Goal: Transaction & Acquisition: Book appointment/travel/reservation

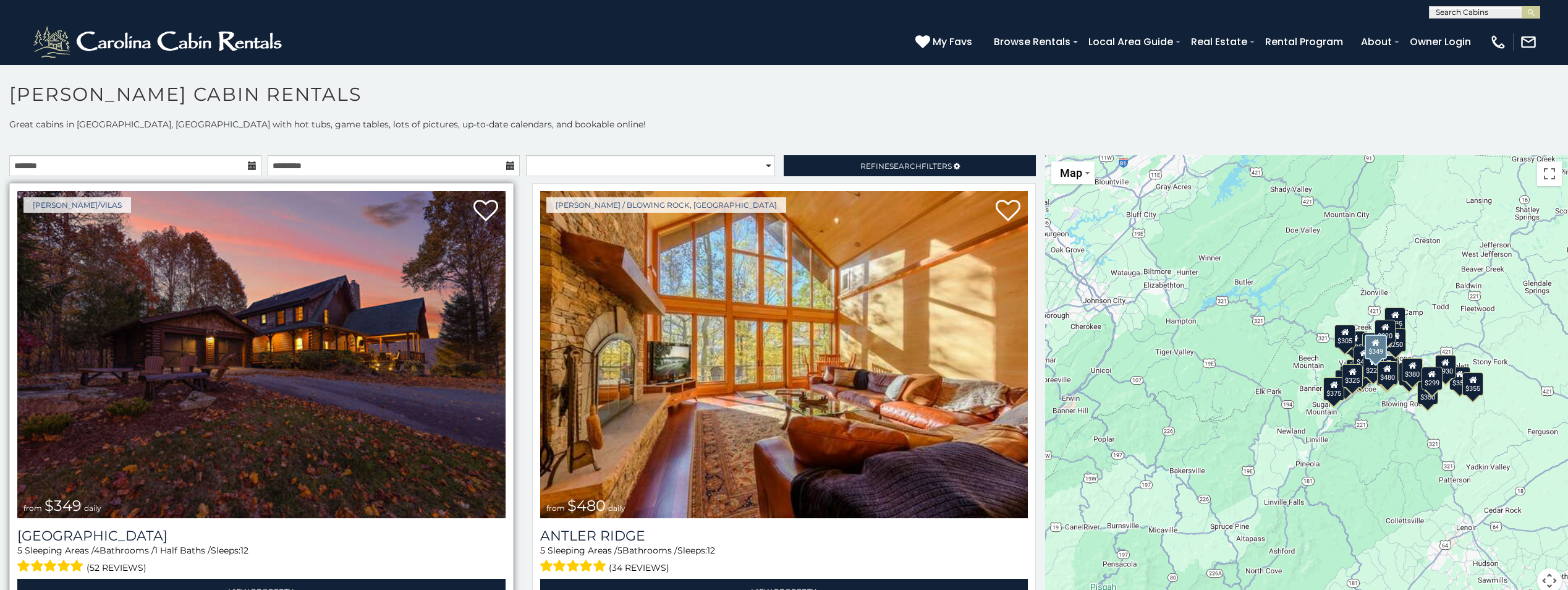
click at [321, 411] on img at bounding box center [261, 354] width 489 height 327
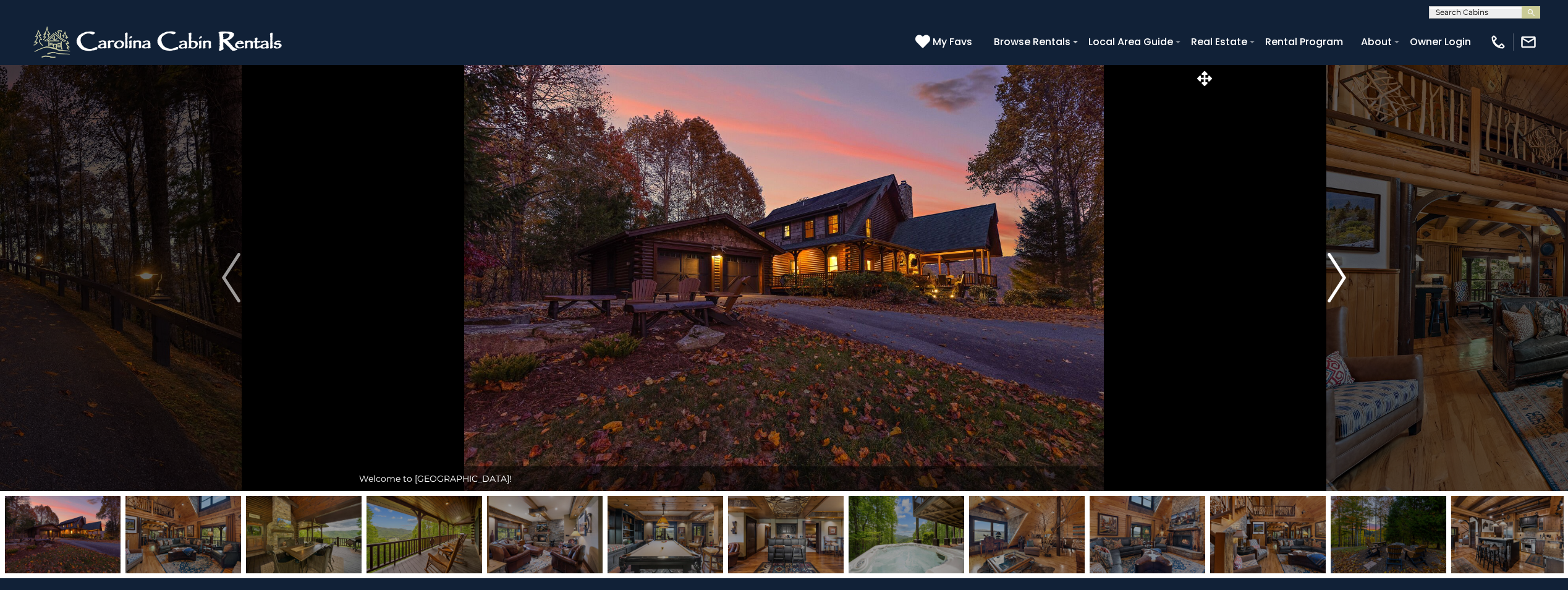
click at [1337, 285] on img "Next" at bounding box center [1337, 277] width 19 height 49
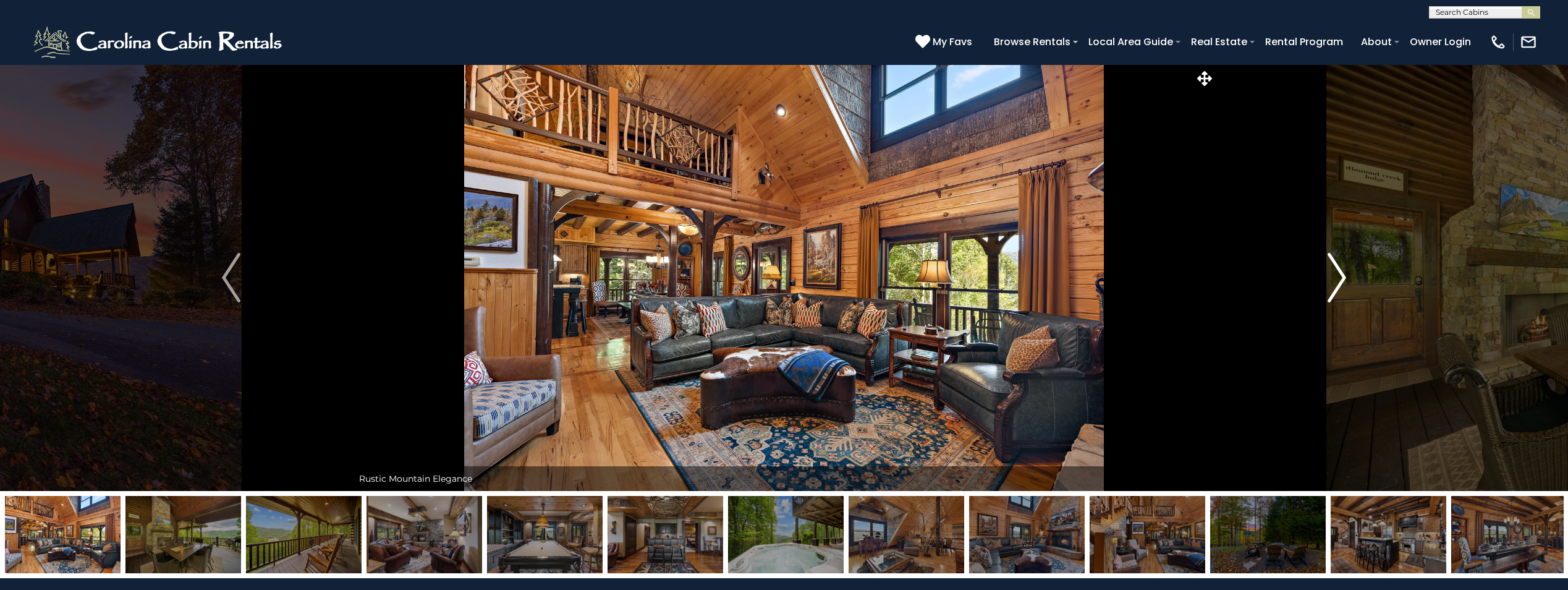
click at [1338, 280] on img "Next" at bounding box center [1337, 277] width 19 height 49
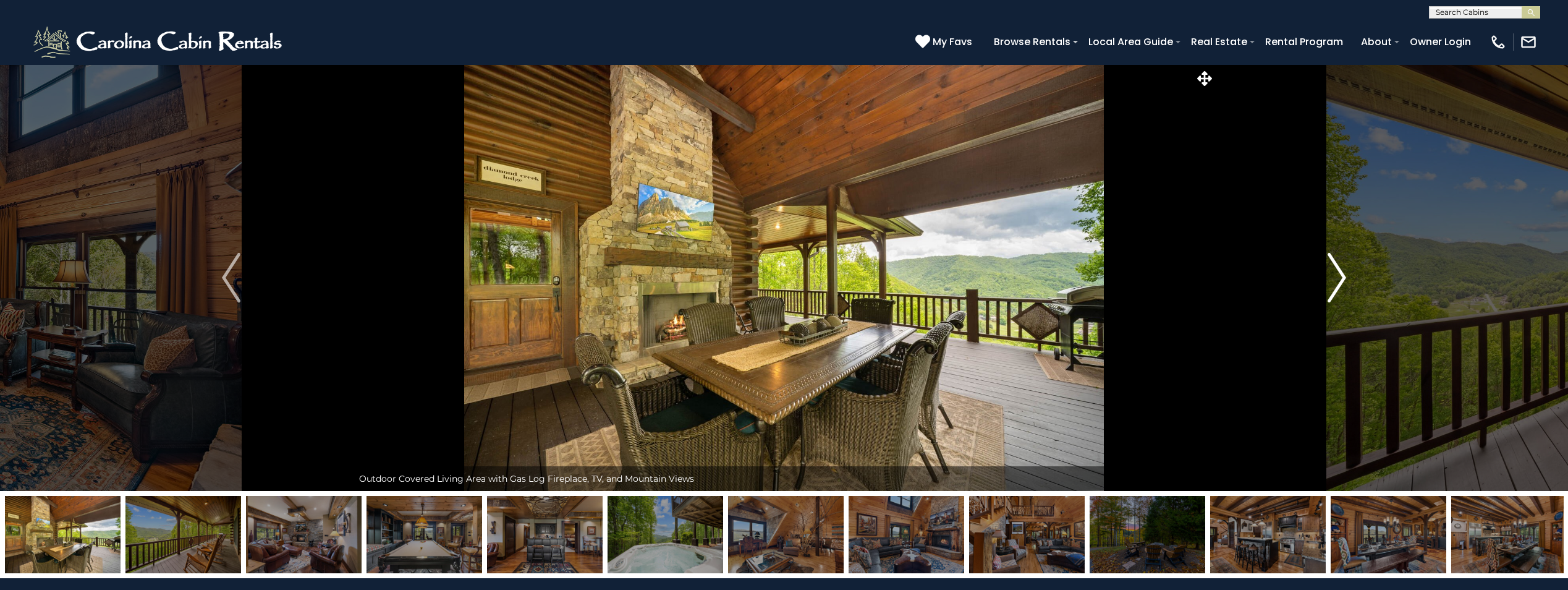
click at [1338, 280] on img "Next" at bounding box center [1337, 277] width 19 height 49
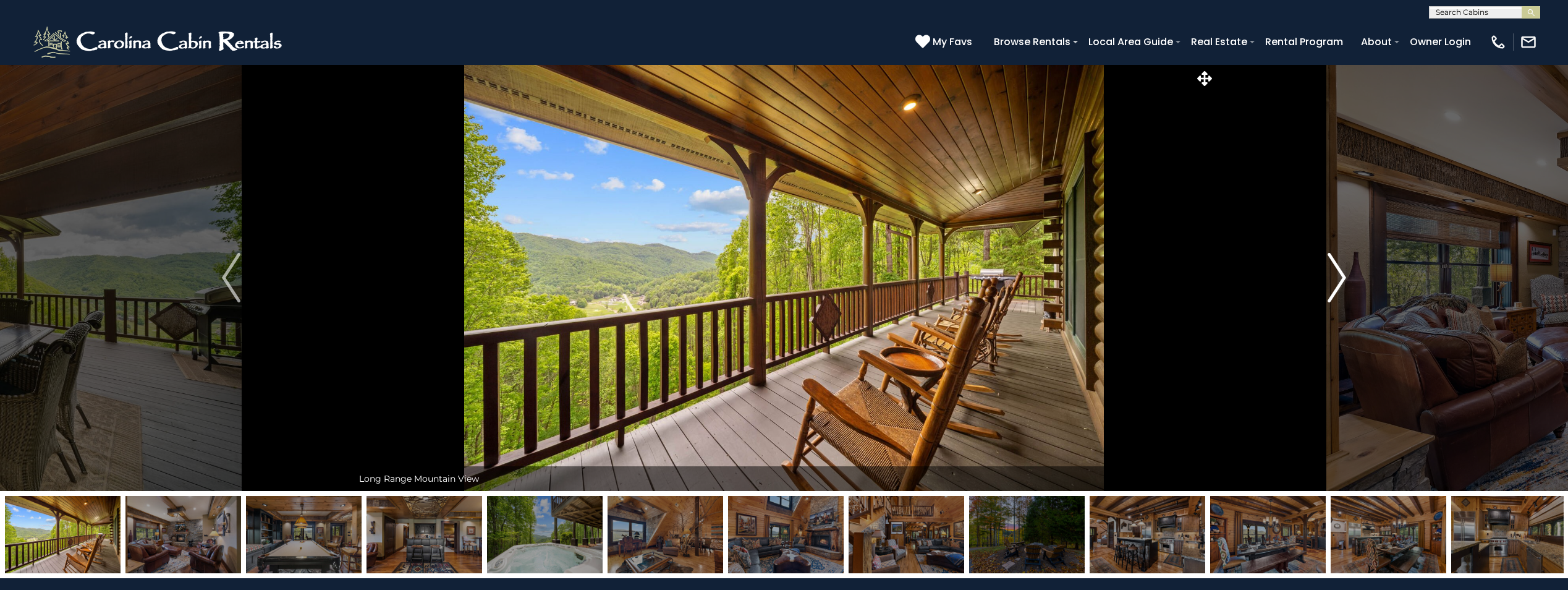
click at [1338, 280] on img "Next" at bounding box center [1337, 277] width 19 height 49
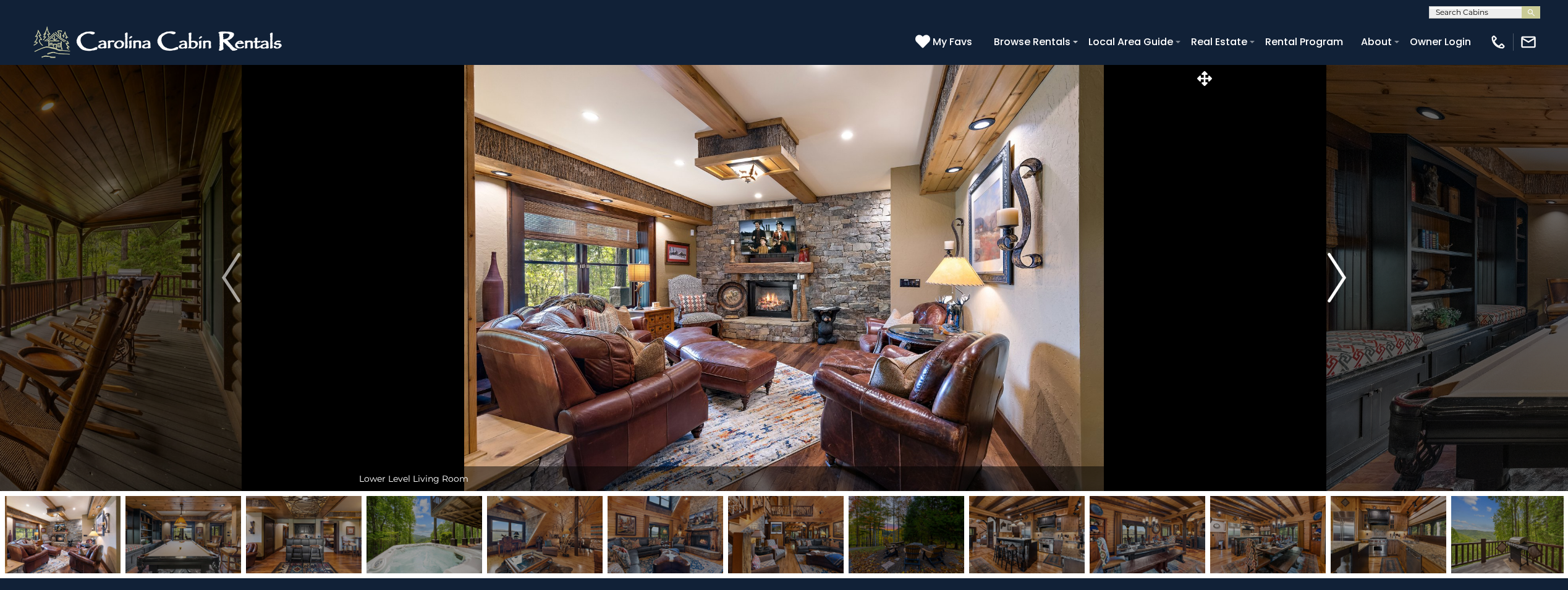
click at [1338, 280] on img "Next" at bounding box center [1337, 277] width 19 height 49
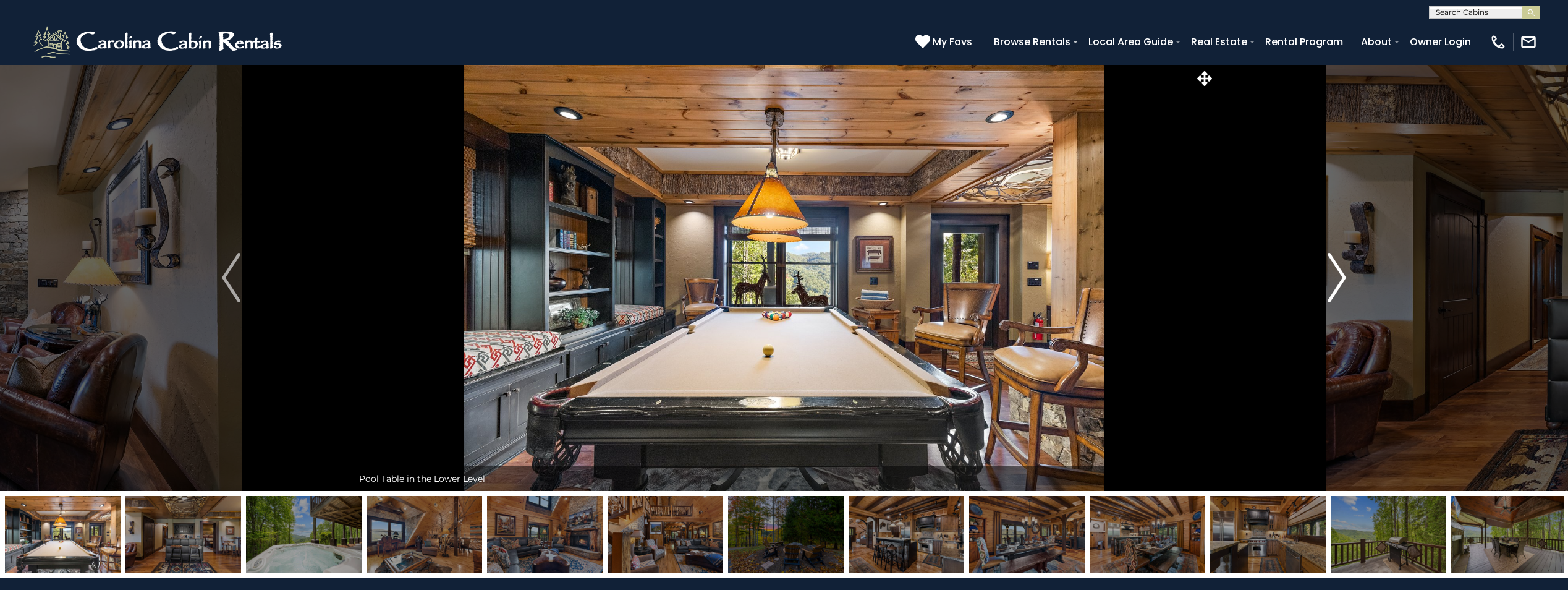
click at [1338, 280] on img "Next" at bounding box center [1337, 277] width 19 height 49
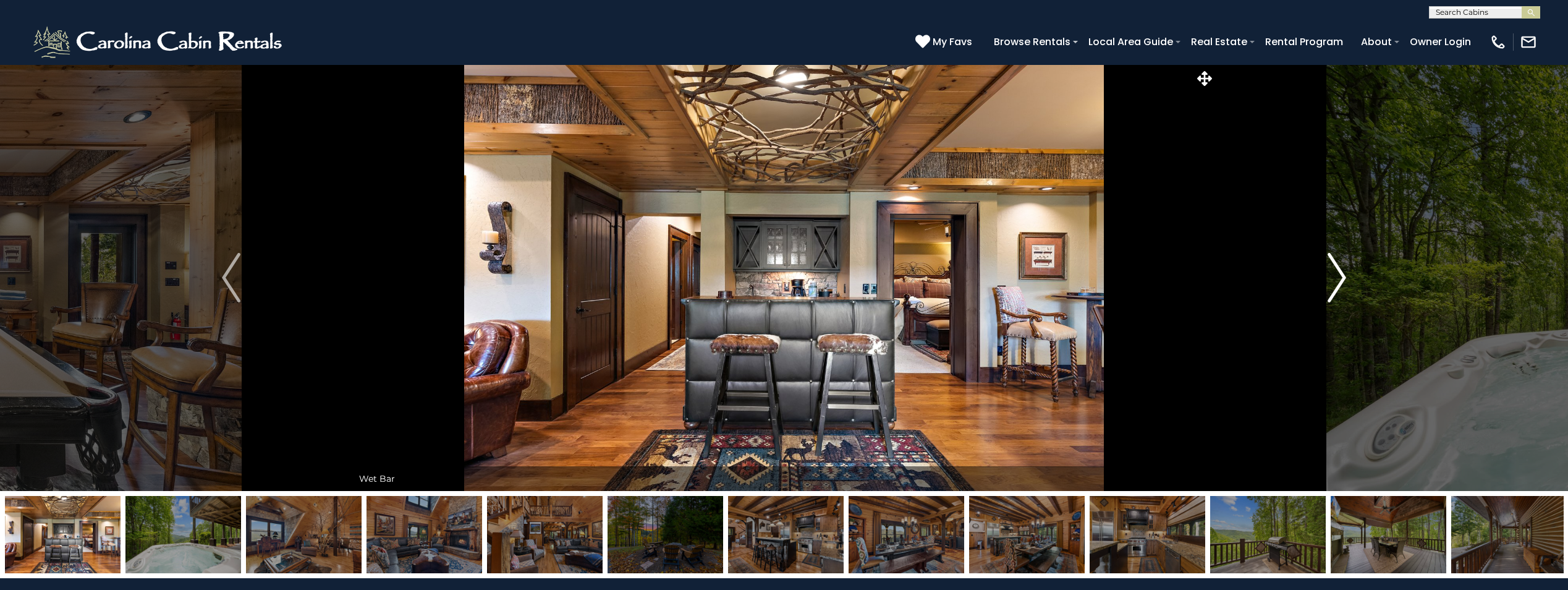
click at [1338, 280] on img "Next" at bounding box center [1337, 277] width 19 height 49
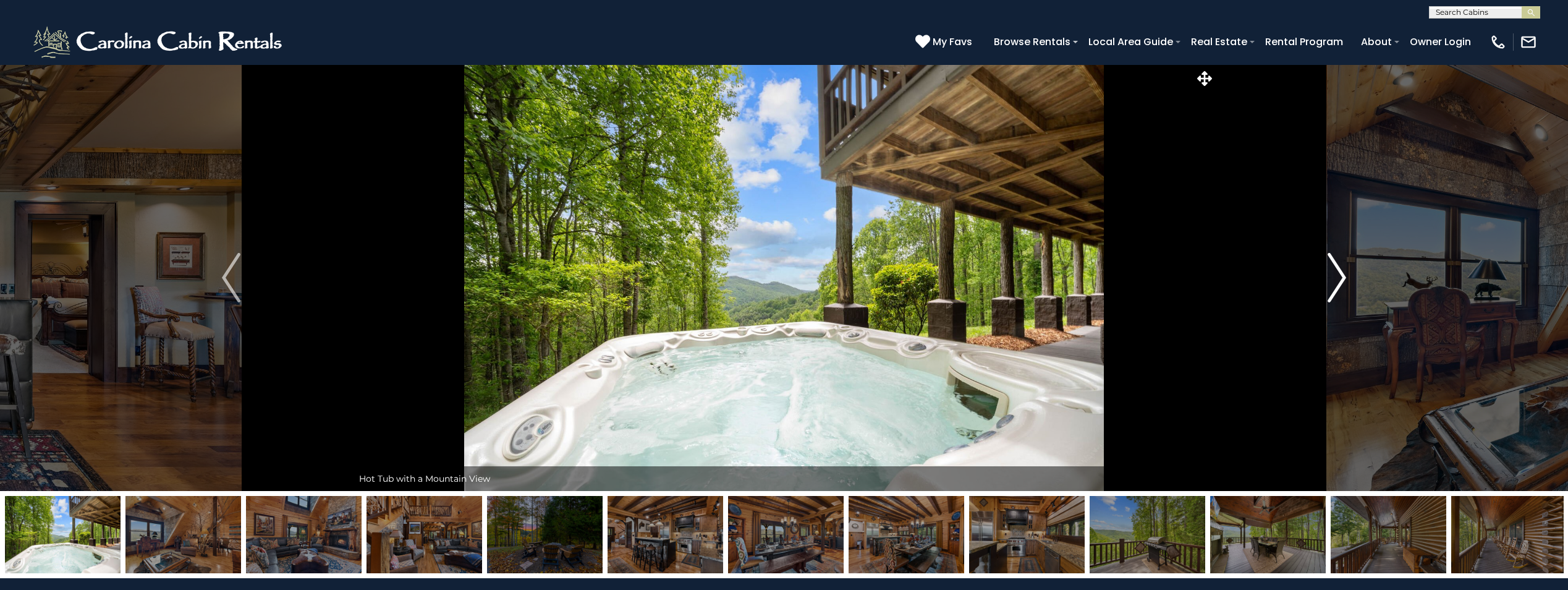
click at [1338, 280] on img "Next" at bounding box center [1337, 277] width 19 height 49
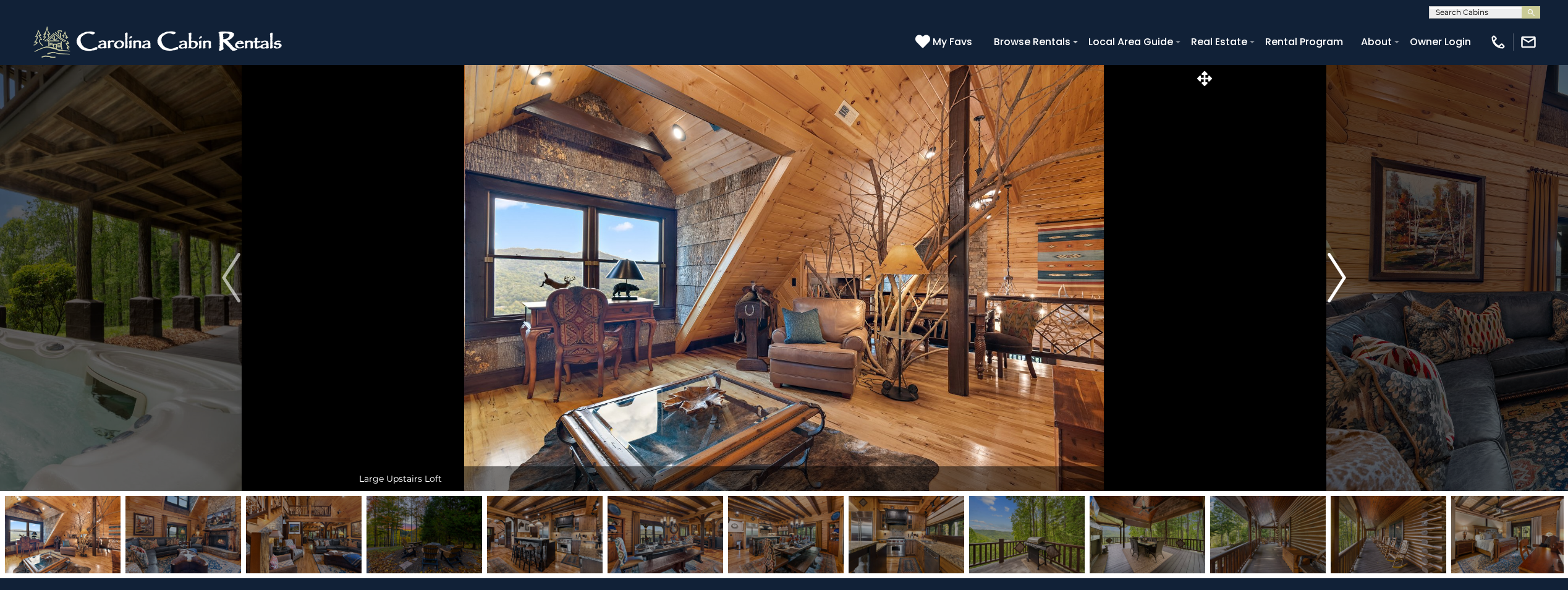
click at [1338, 280] on img "Next" at bounding box center [1337, 277] width 19 height 49
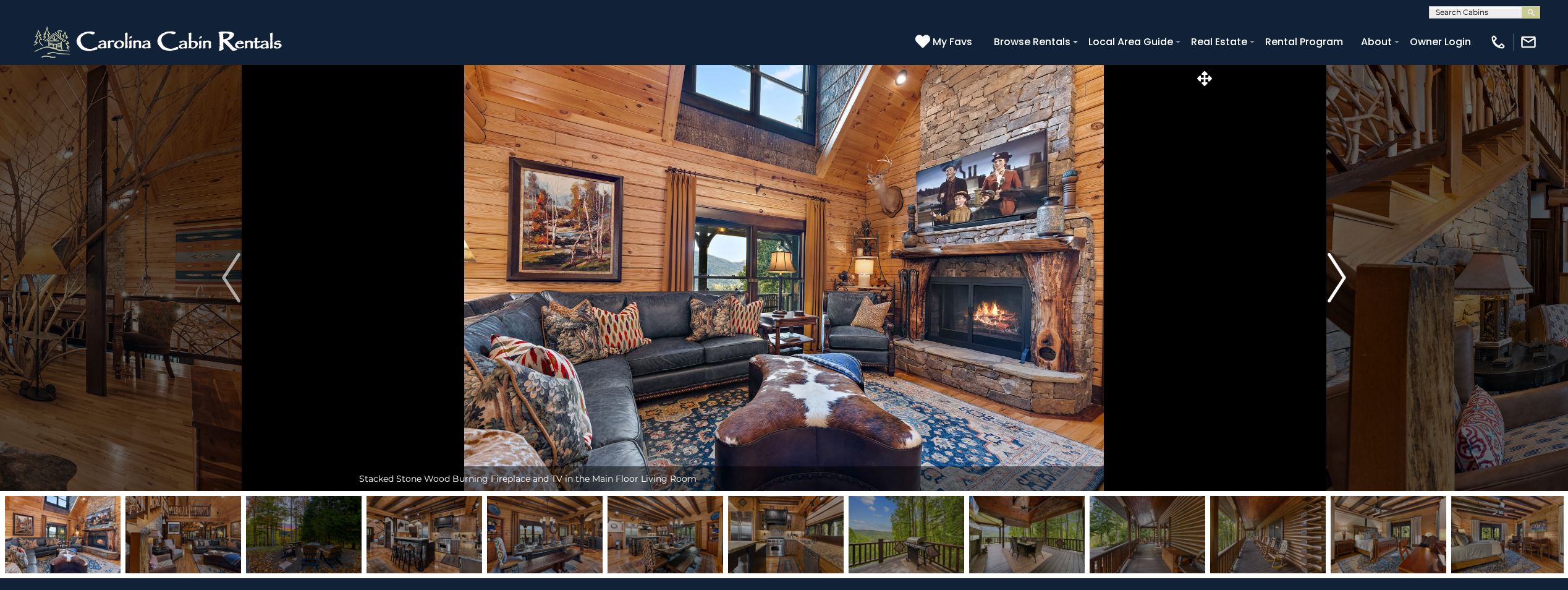
click at [1338, 280] on img "Next" at bounding box center [1337, 277] width 19 height 49
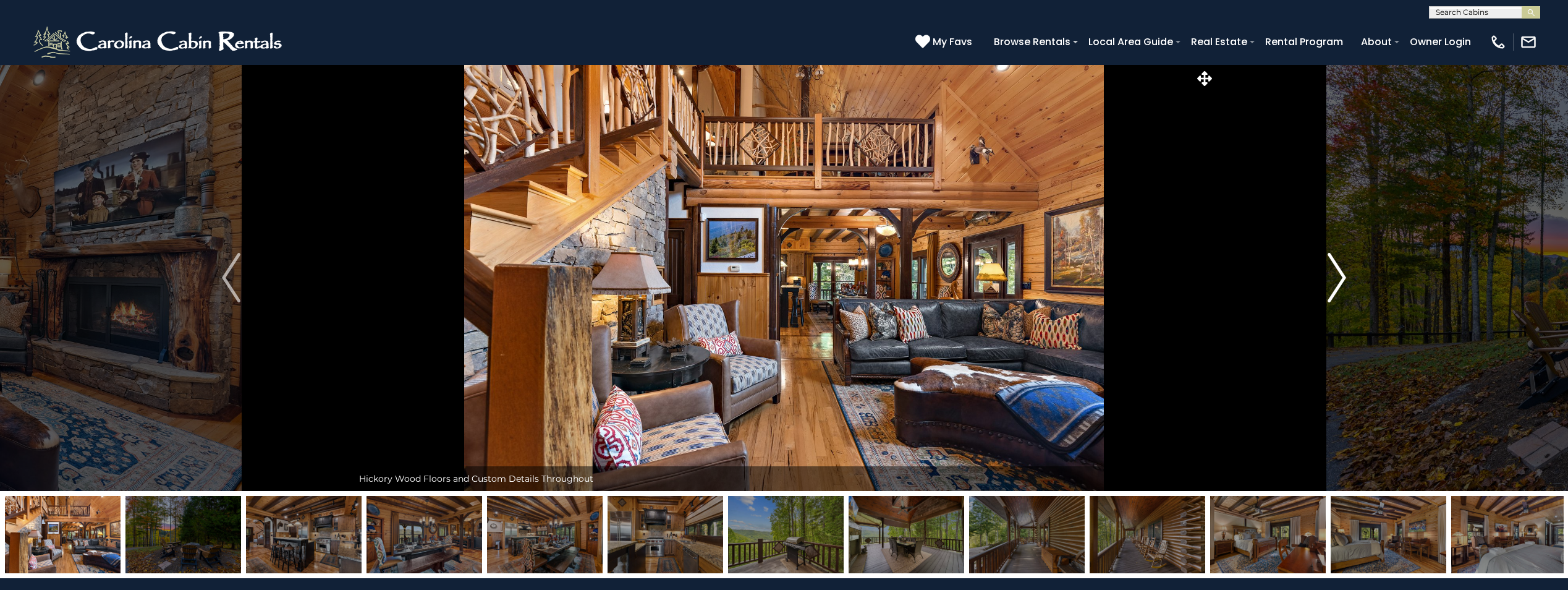
click at [1338, 280] on img "Next" at bounding box center [1337, 277] width 19 height 49
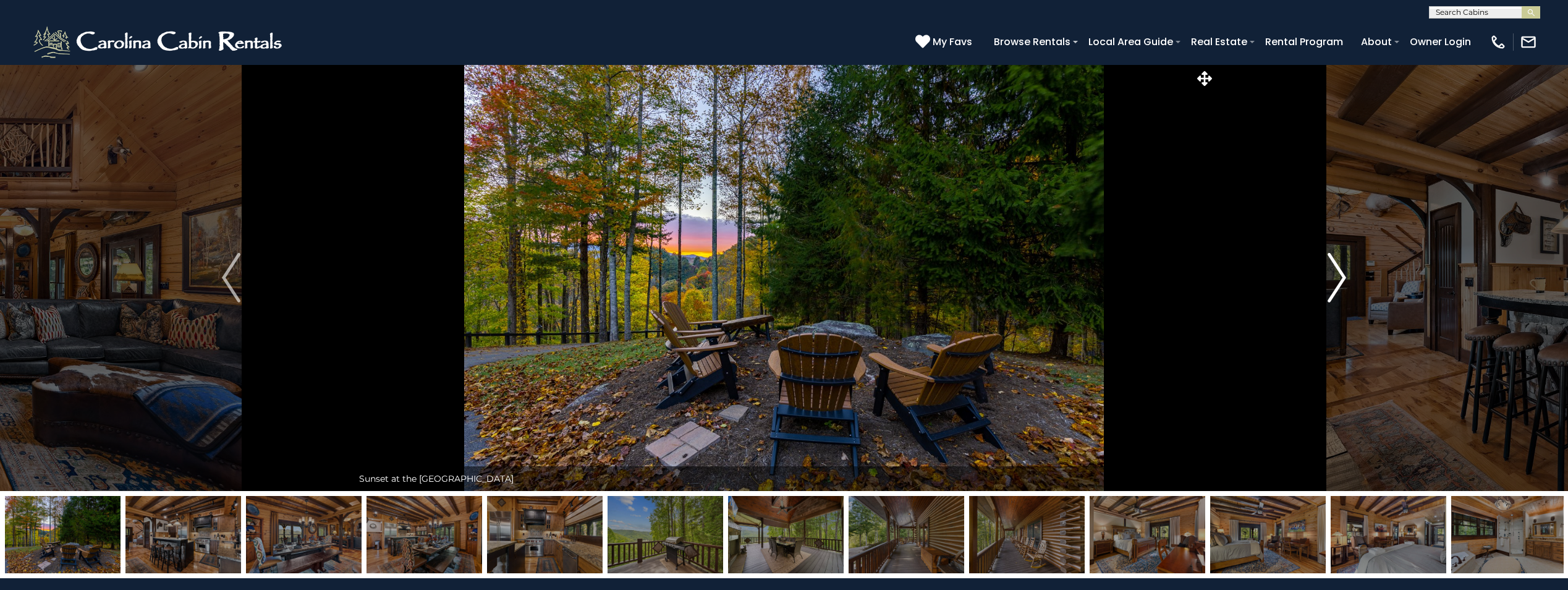
click at [1338, 280] on img "Next" at bounding box center [1337, 277] width 19 height 49
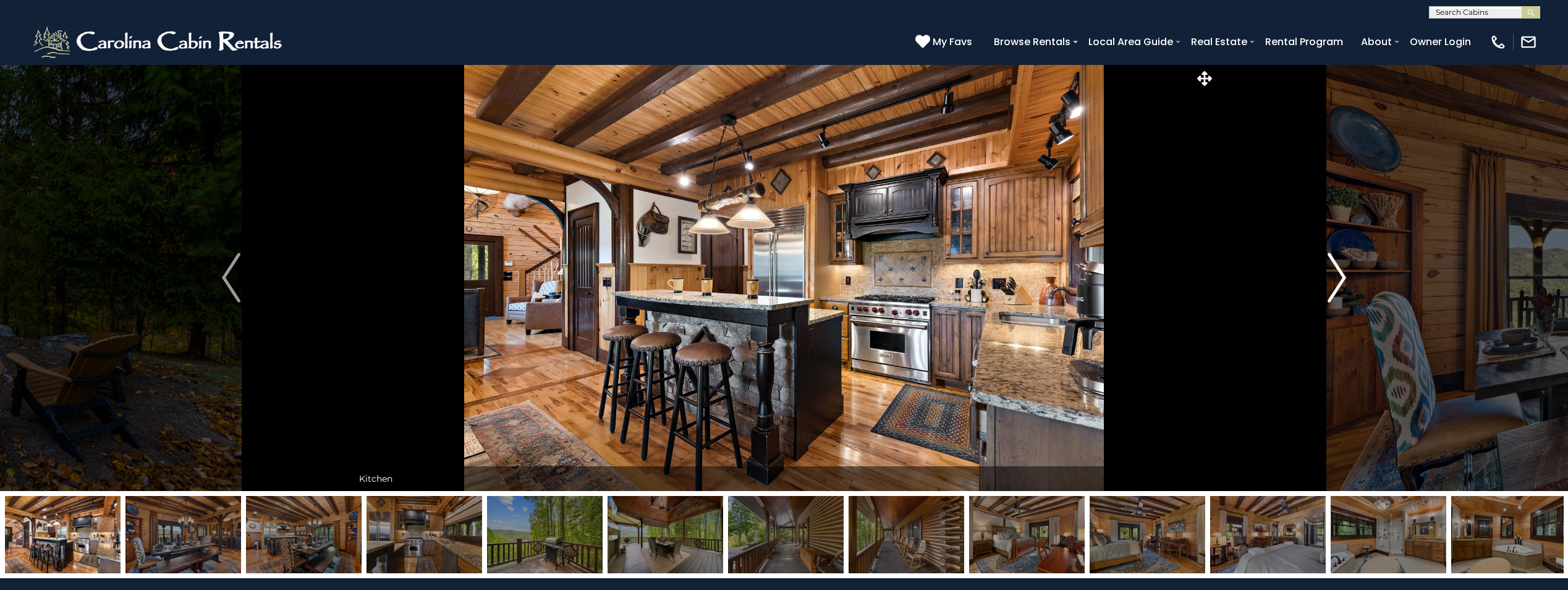
click at [1338, 280] on img "Next" at bounding box center [1337, 277] width 19 height 49
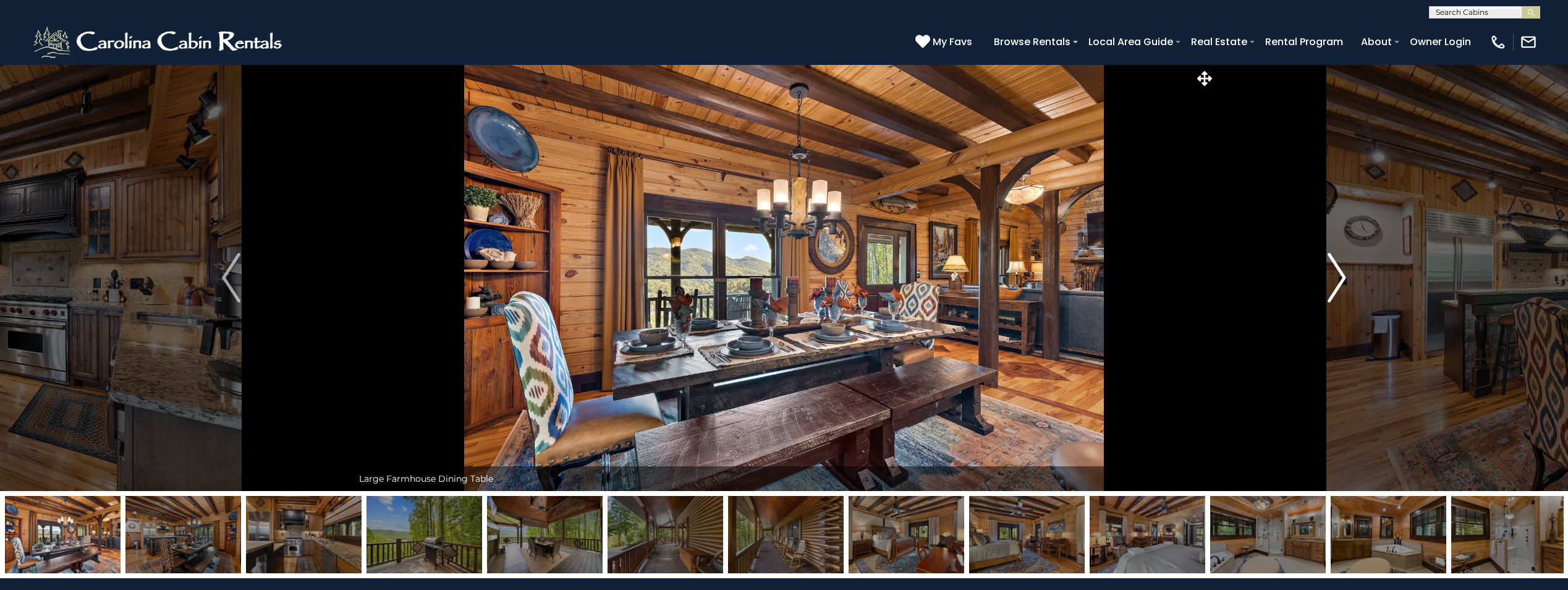
click at [1338, 280] on img "Next" at bounding box center [1337, 277] width 19 height 49
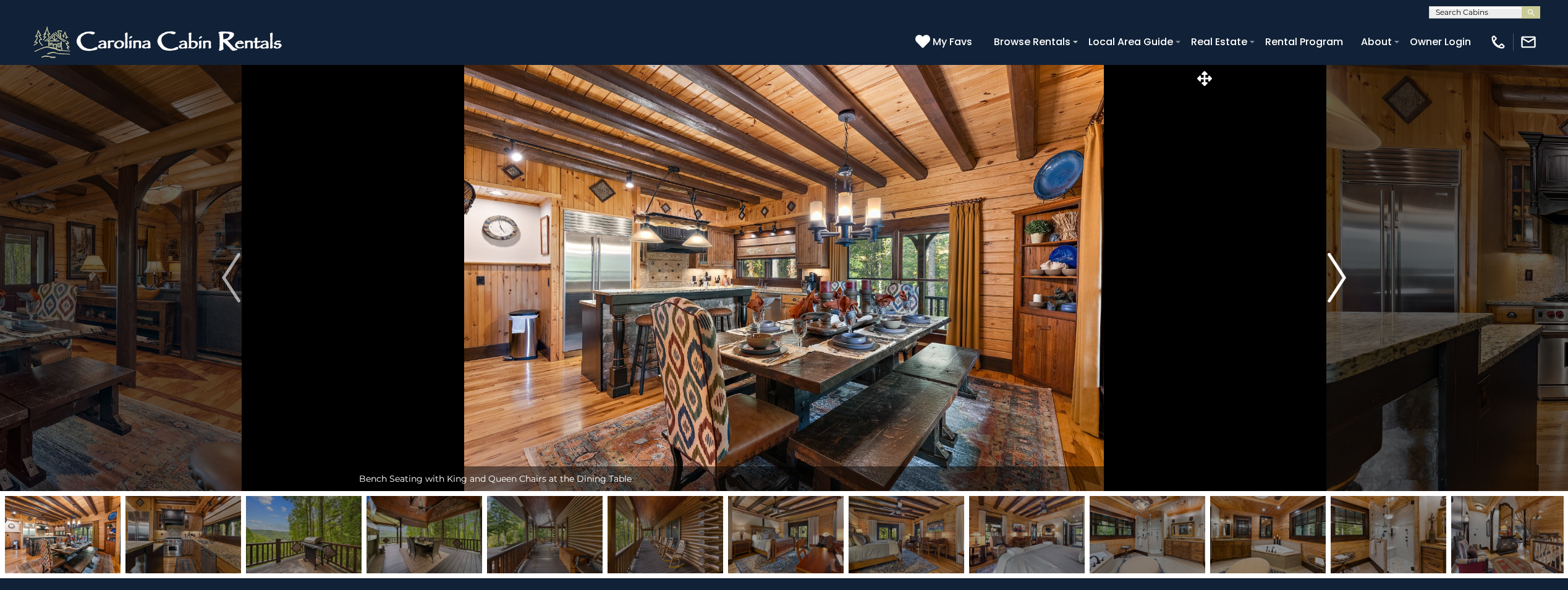
click at [1338, 280] on img "Next" at bounding box center [1337, 277] width 19 height 49
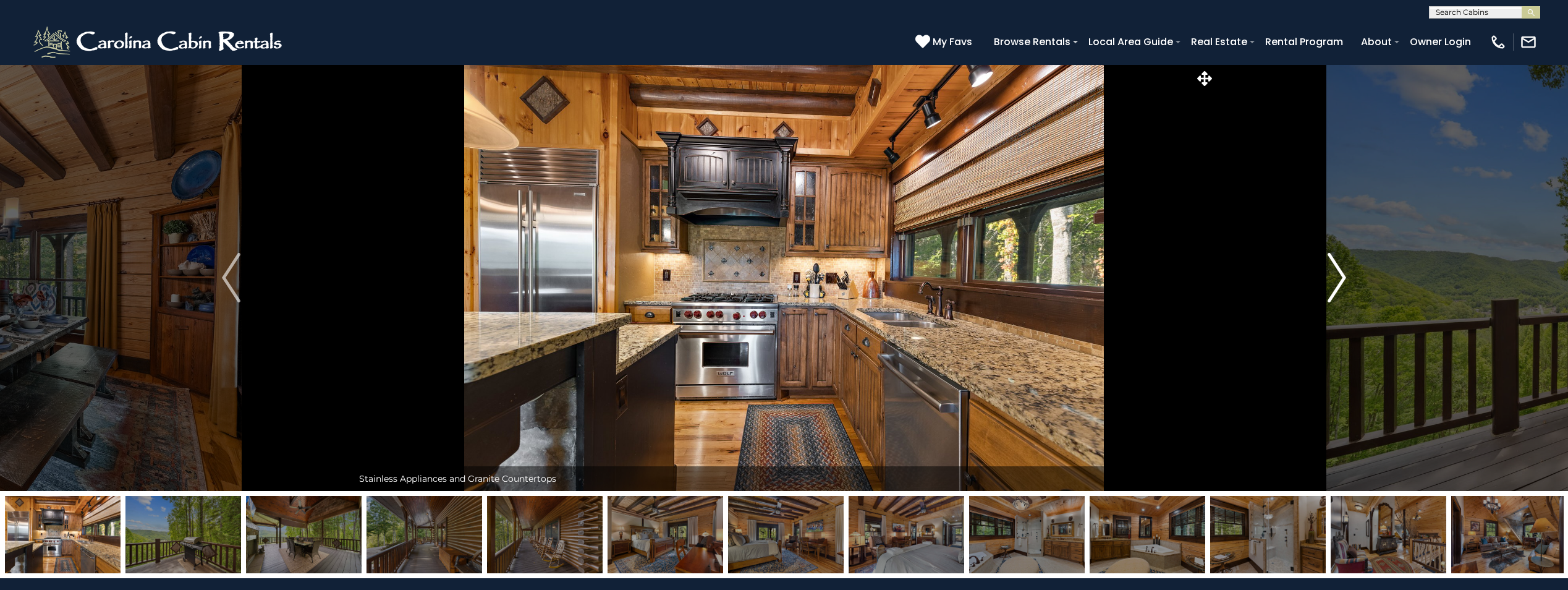
click at [1338, 280] on img "Next" at bounding box center [1337, 277] width 19 height 49
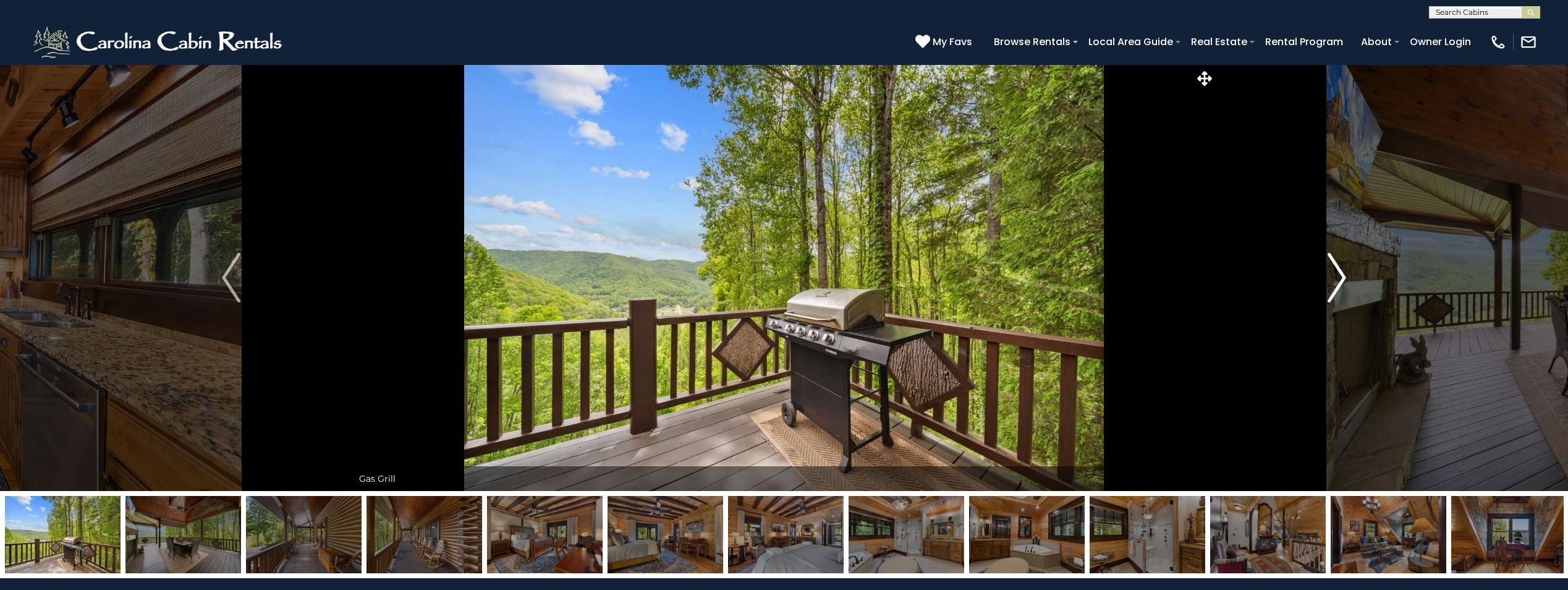
click at [1338, 280] on img "Next" at bounding box center [1337, 277] width 19 height 49
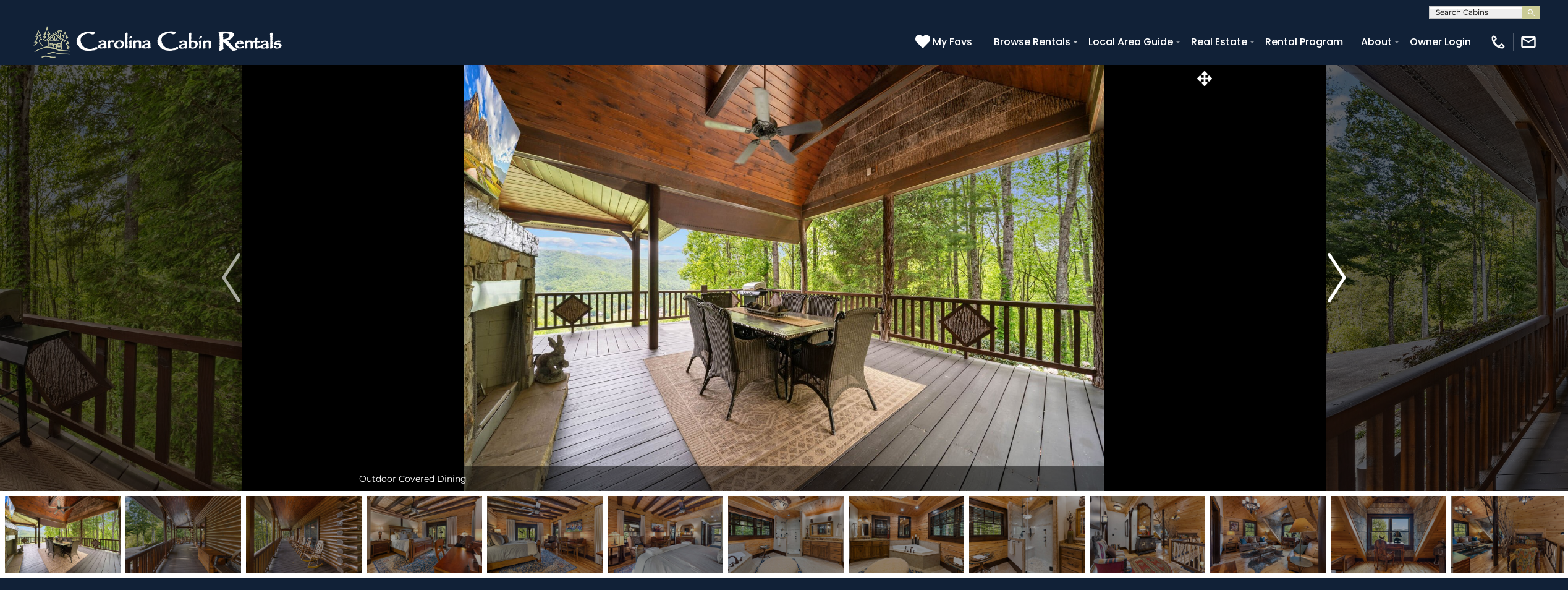
click at [1338, 280] on img "Next" at bounding box center [1337, 277] width 19 height 49
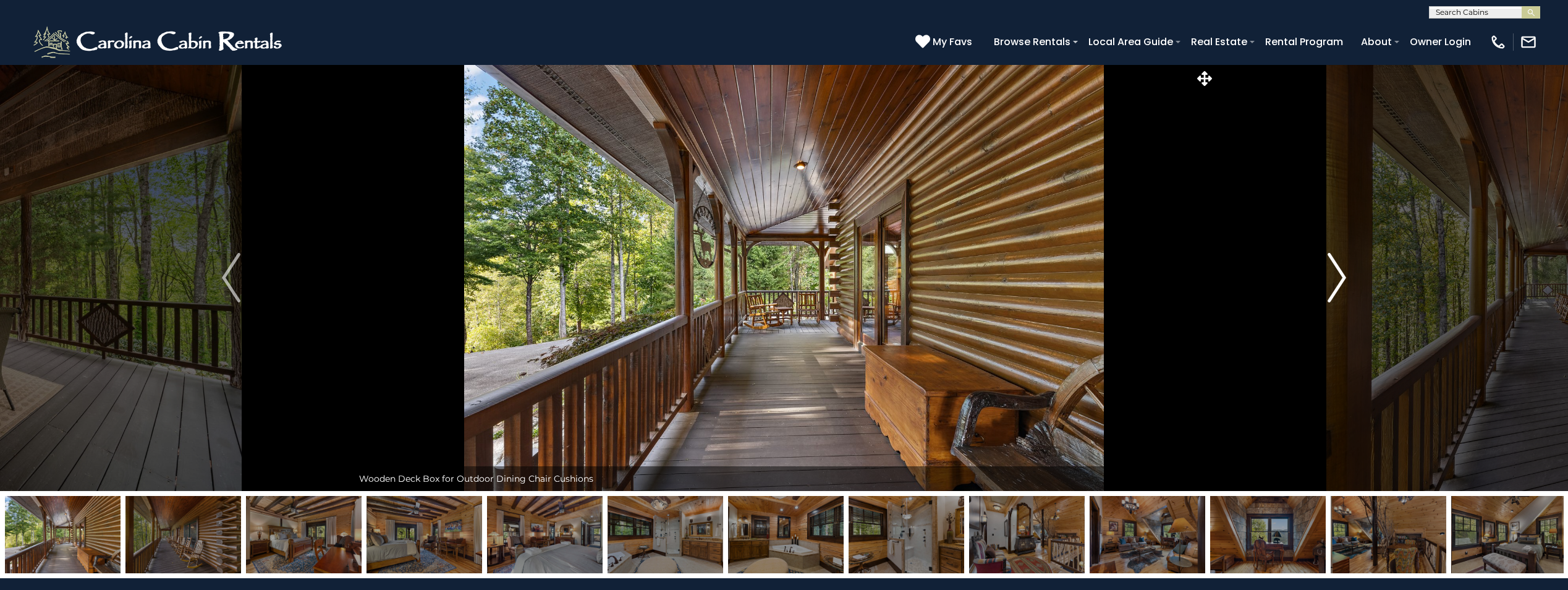
click at [1338, 280] on img "Next" at bounding box center [1337, 277] width 19 height 49
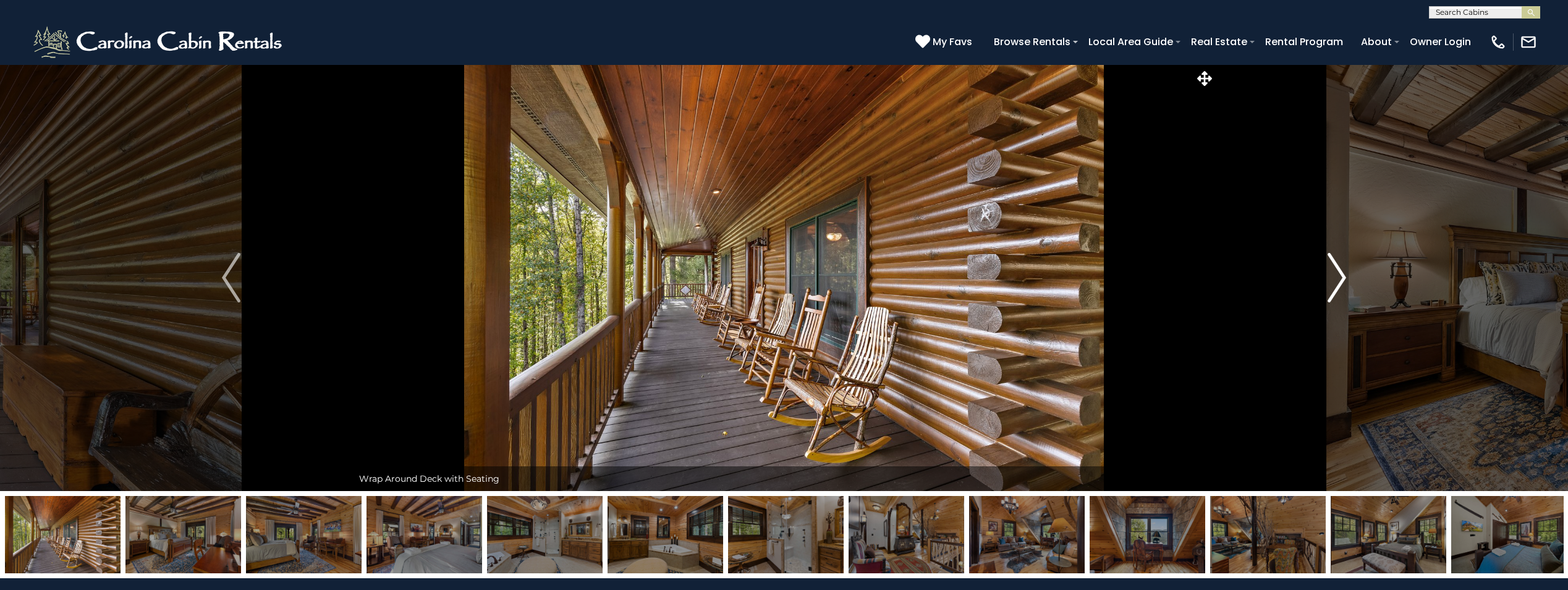
click at [1338, 280] on img "Next" at bounding box center [1337, 277] width 19 height 49
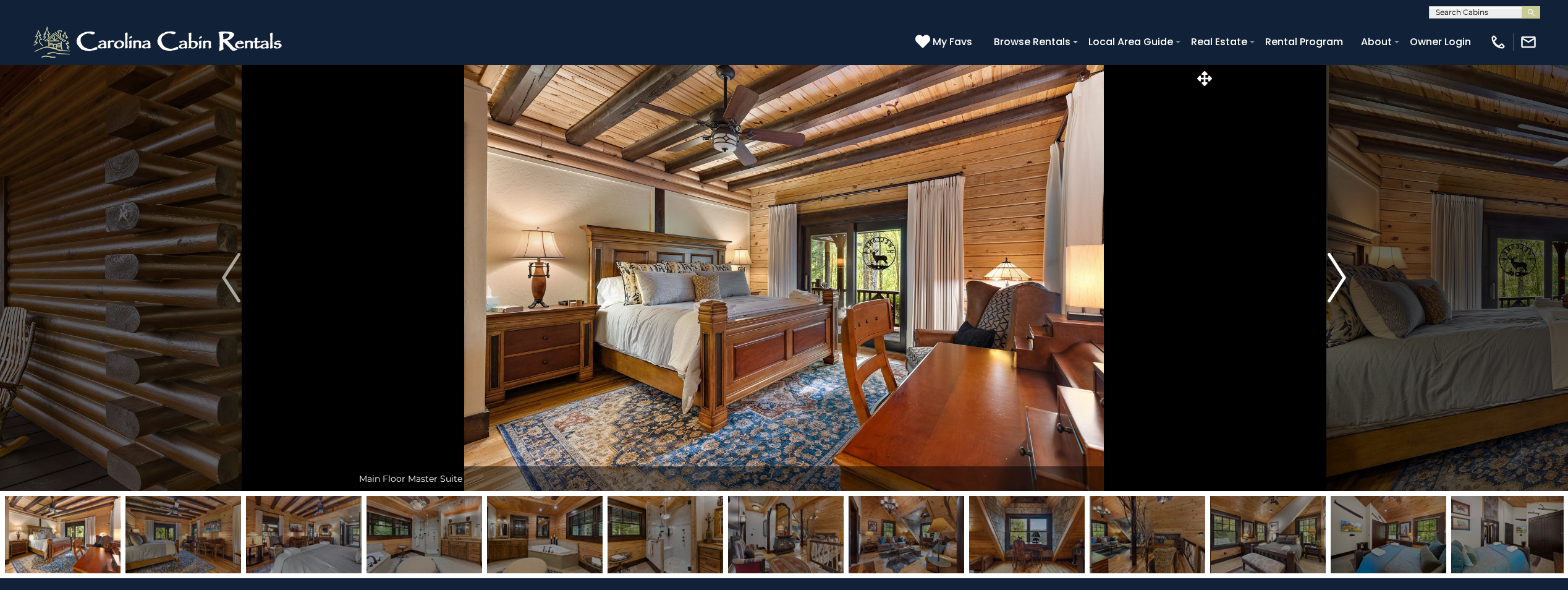
click at [1338, 280] on img "Next" at bounding box center [1337, 277] width 19 height 49
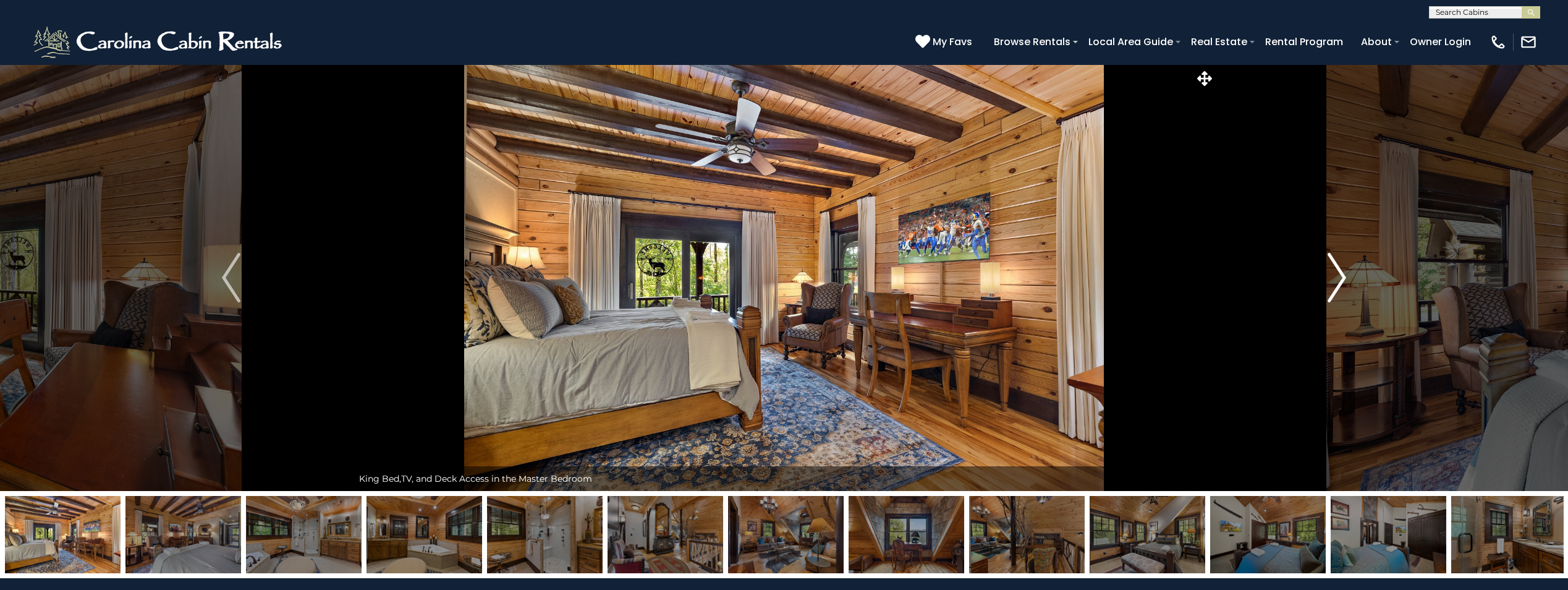
click at [1338, 280] on img "Next" at bounding box center [1337, 277] width 19 height 49
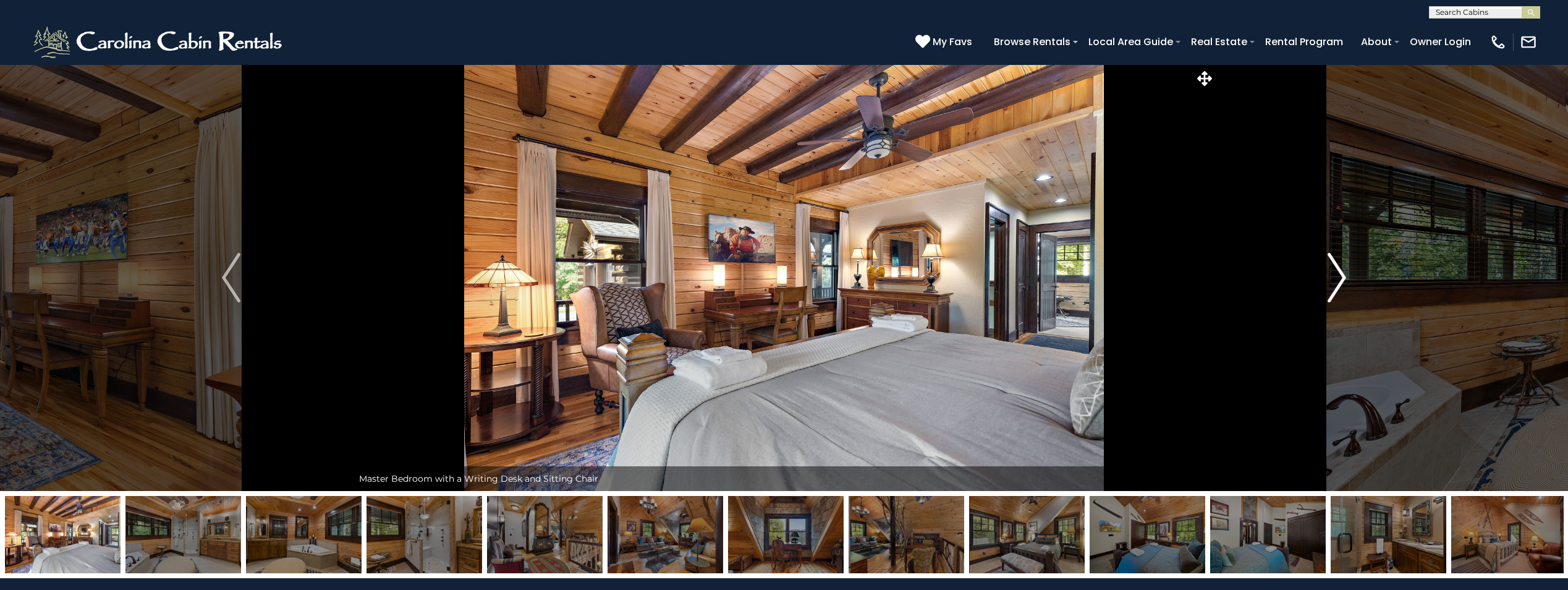
click at [1338, 280] on img "Next" at bounding box center [1337, 277] width 19 height 49
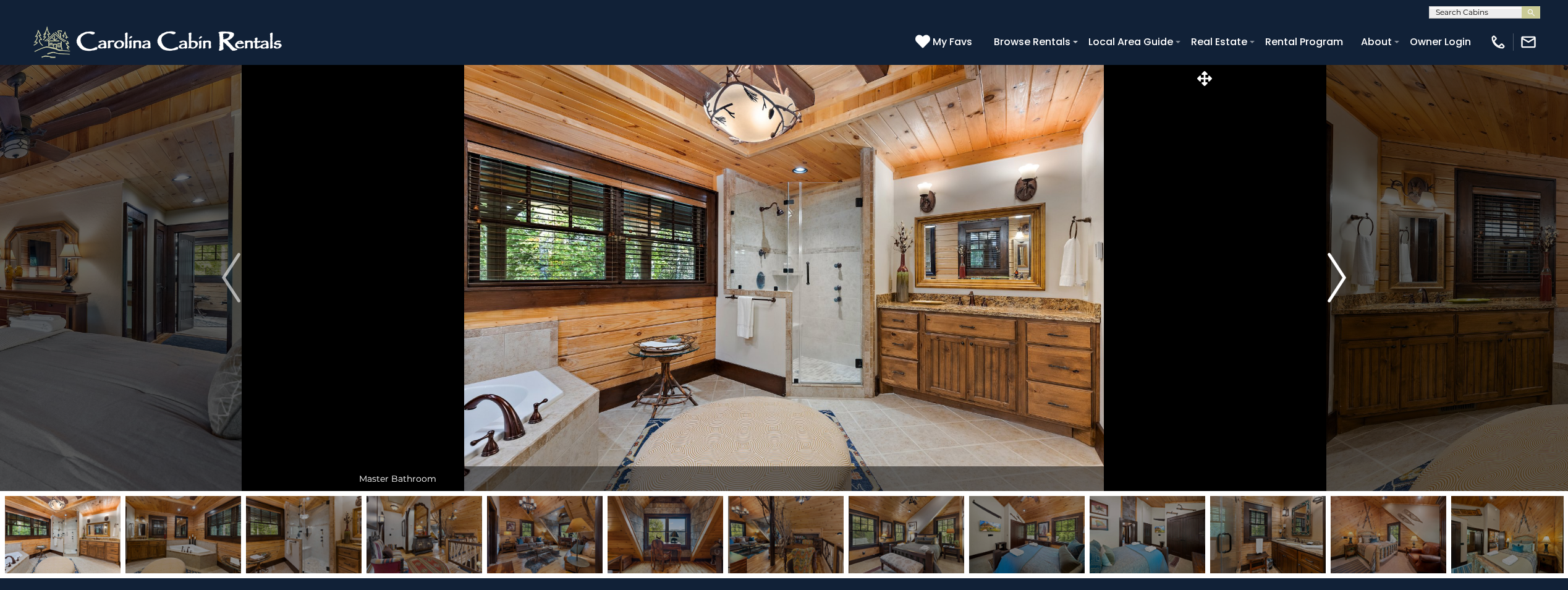
click at [1338, 280] on img "Next" at bounding box center [1337, 277] width 19 height 49
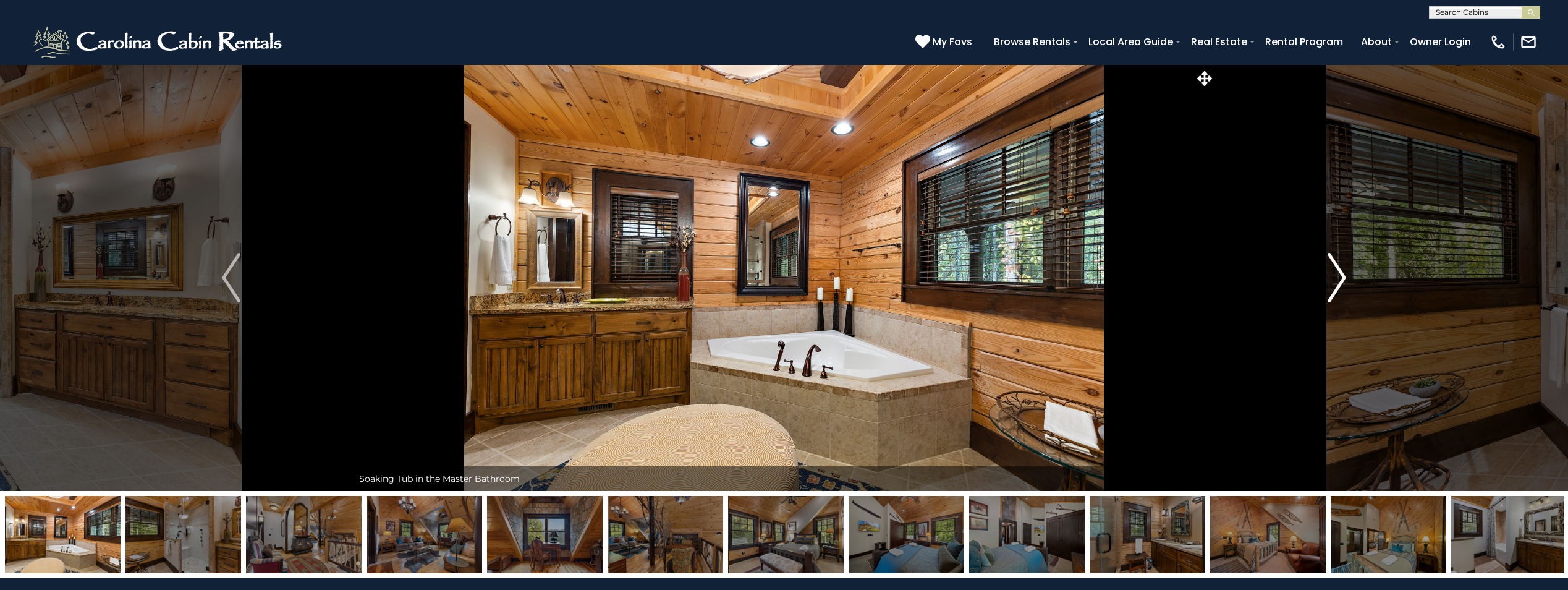
click at [1338, 280] on img "Next" at bounding box center [1337, 277] width 19 height 49
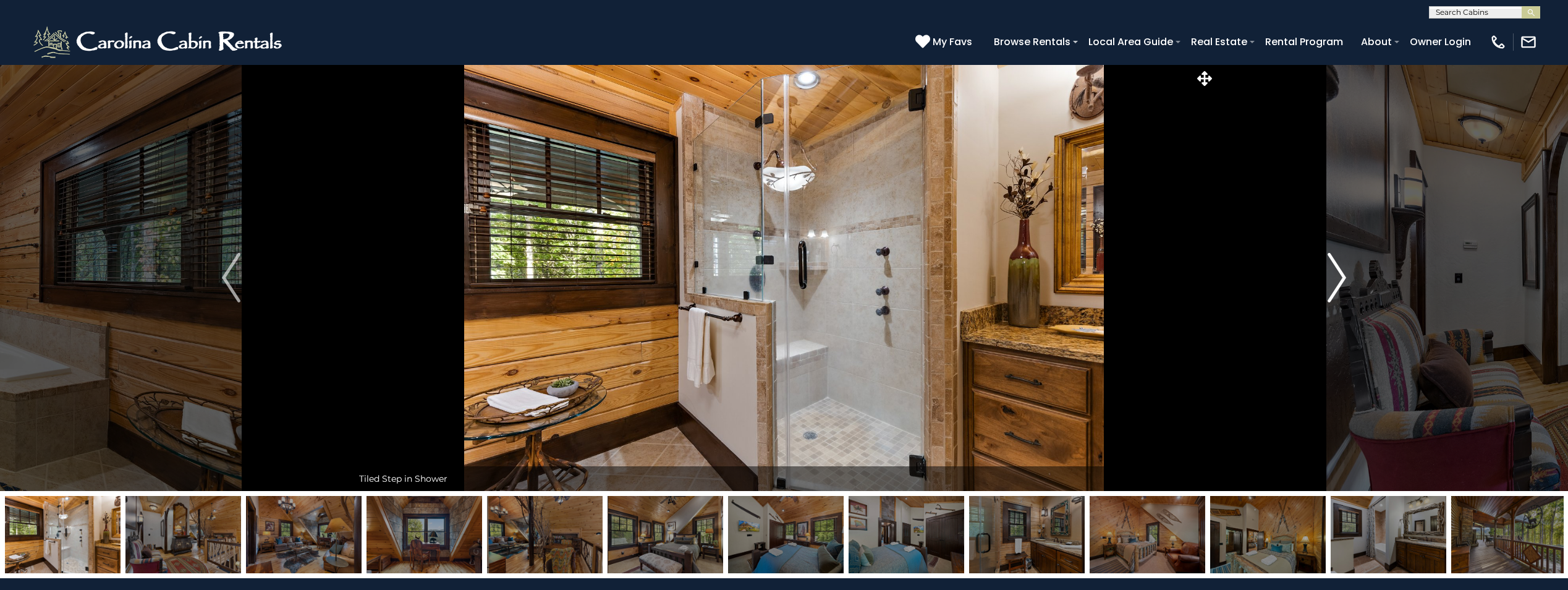
click at [1338, 280] on img "Next" at bounding box center [1337, 277] width 19 height 49
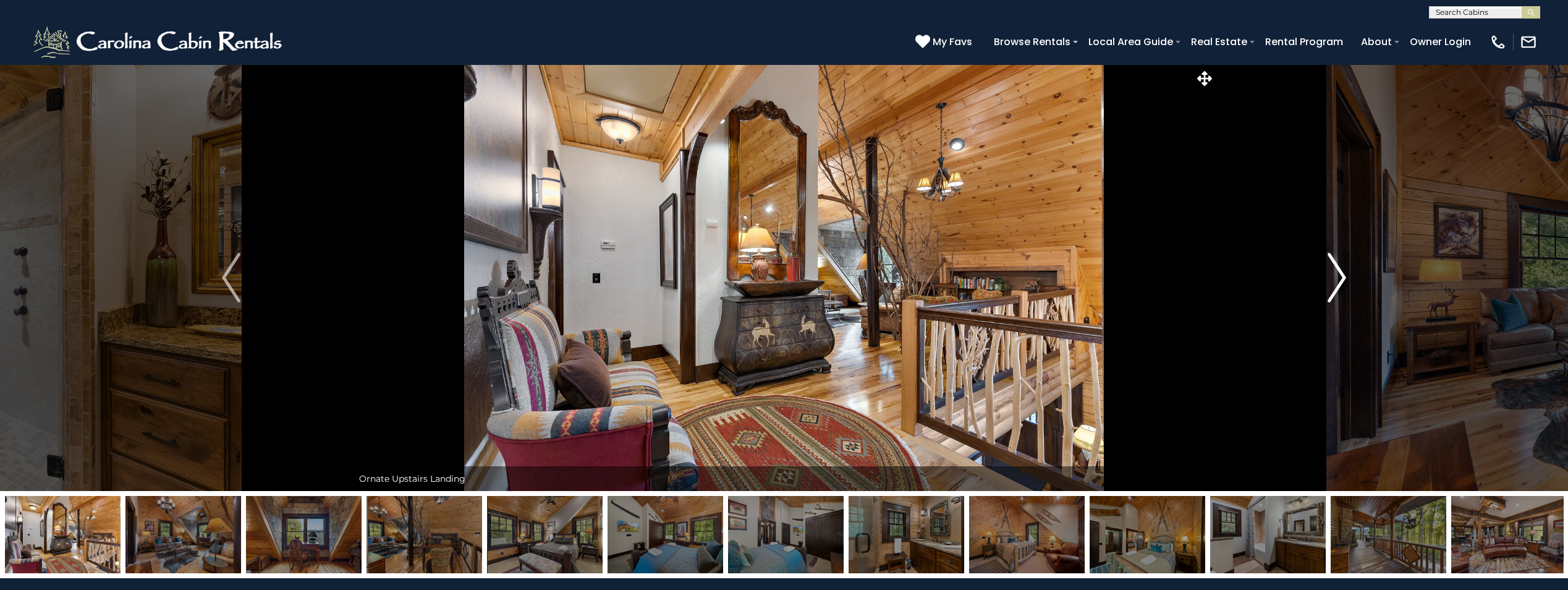
click at [1338, 280] on img "Next" at bounding box center [1337, 277] width 19 height 49
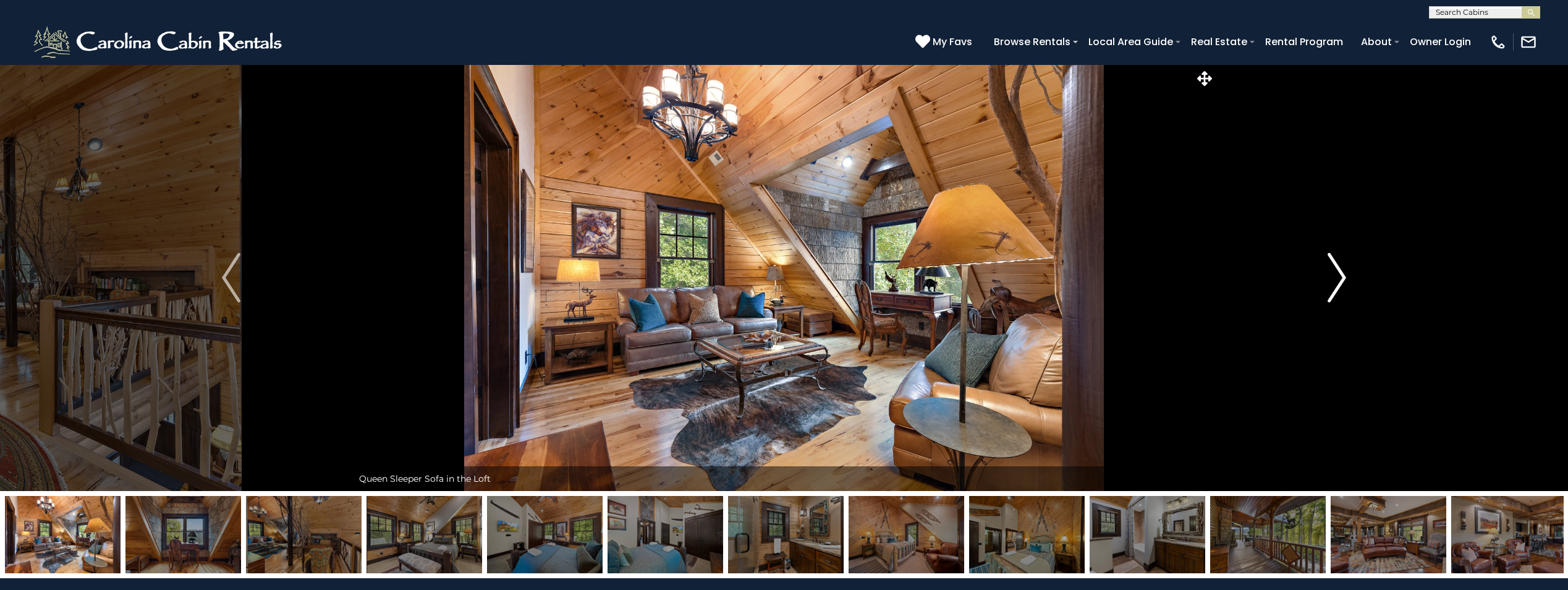
click at [1338, 280] on img "Next" at bounding box center [1337, 277] width 19 height 49
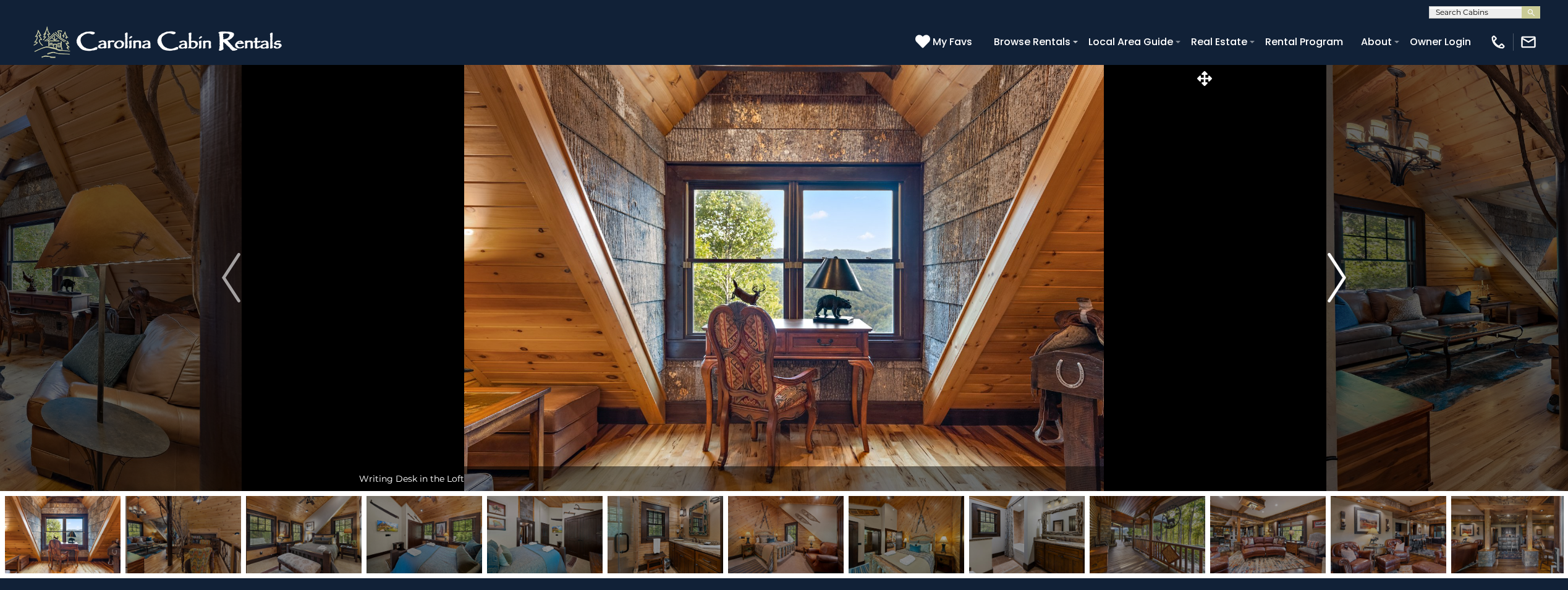
click at [1338, 280] on img "Next" at bounding box center [1337, 277] width 19 height 49
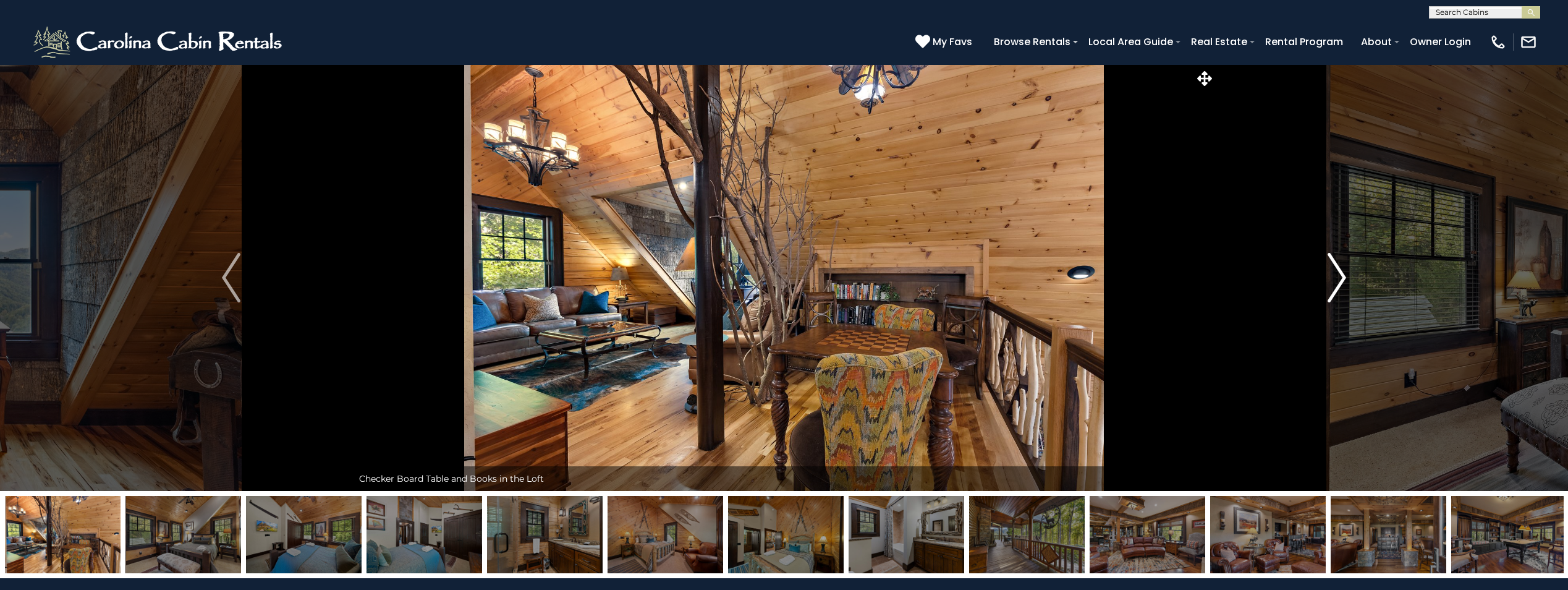
click at [1338, 280] on img "Next" at bounding box center [1337, 277] width 19 height 49
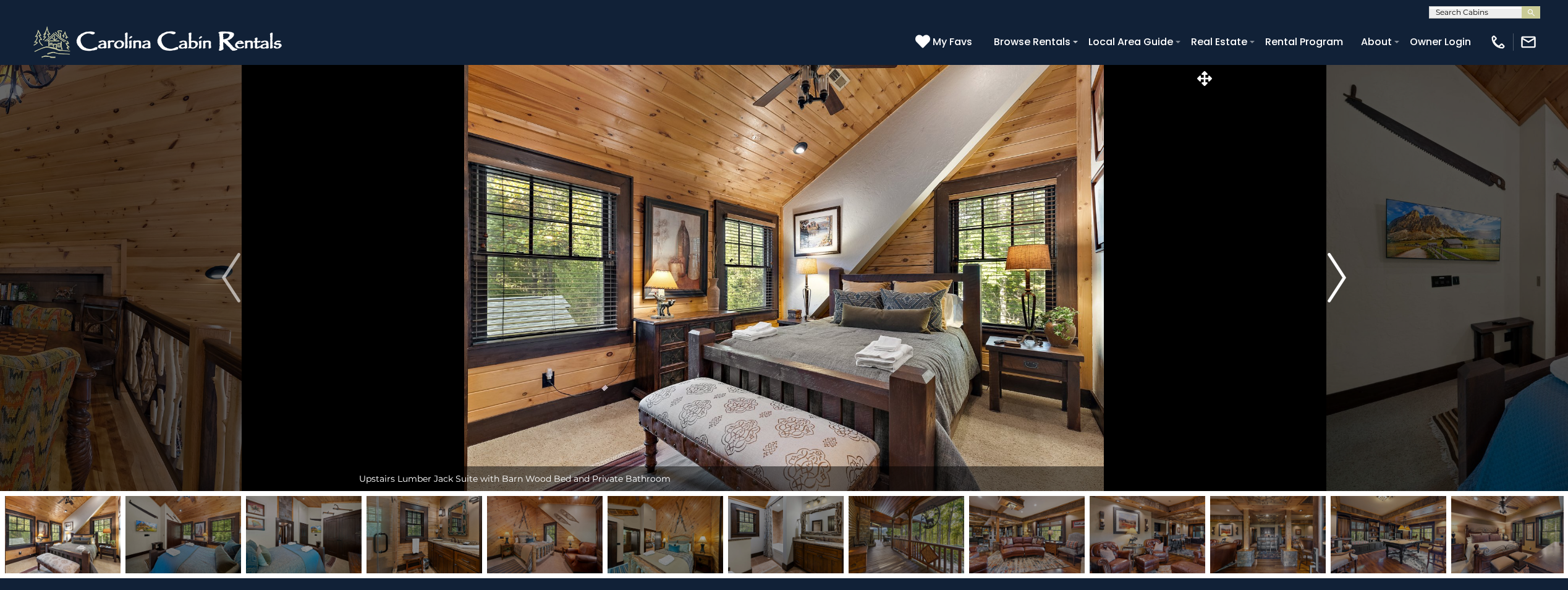
click at [1338, 280] on img "Next" at bounding box center [1337, 277] width 19 height 49
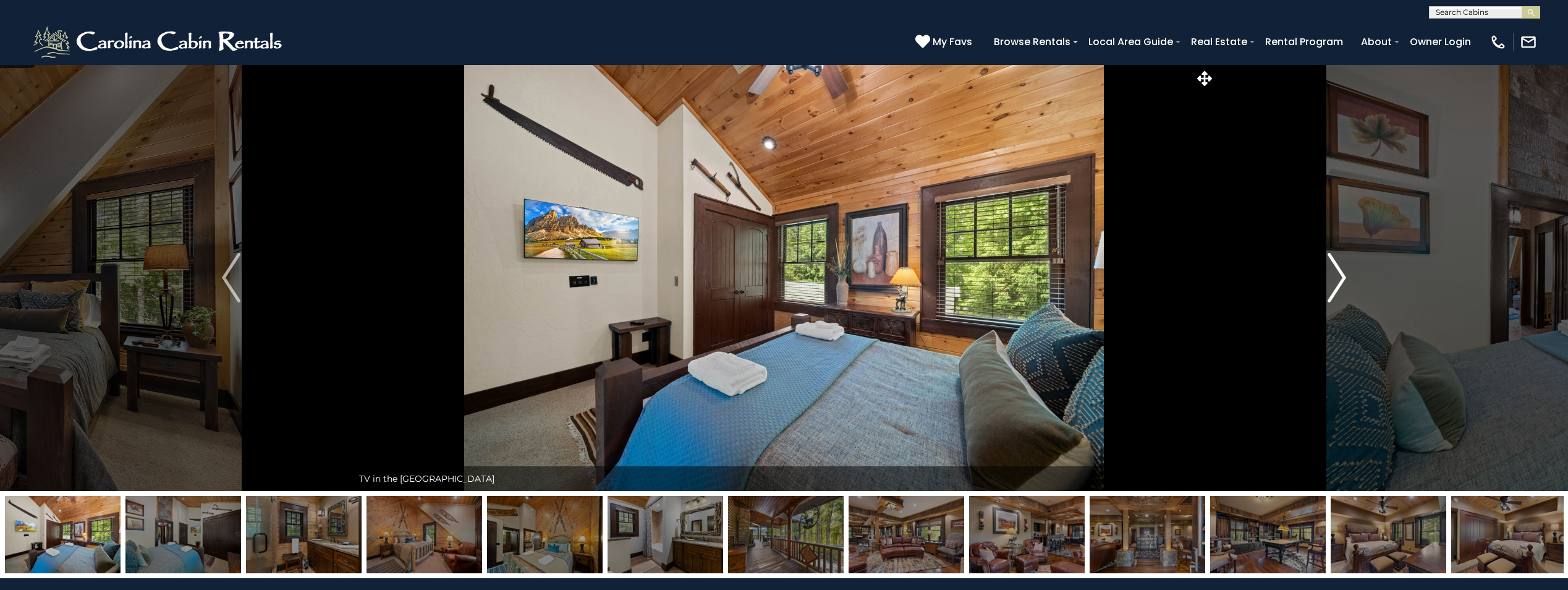
click at [1338, 280] on img "Next" at bounding box center [1337, 277] width 19 height 49
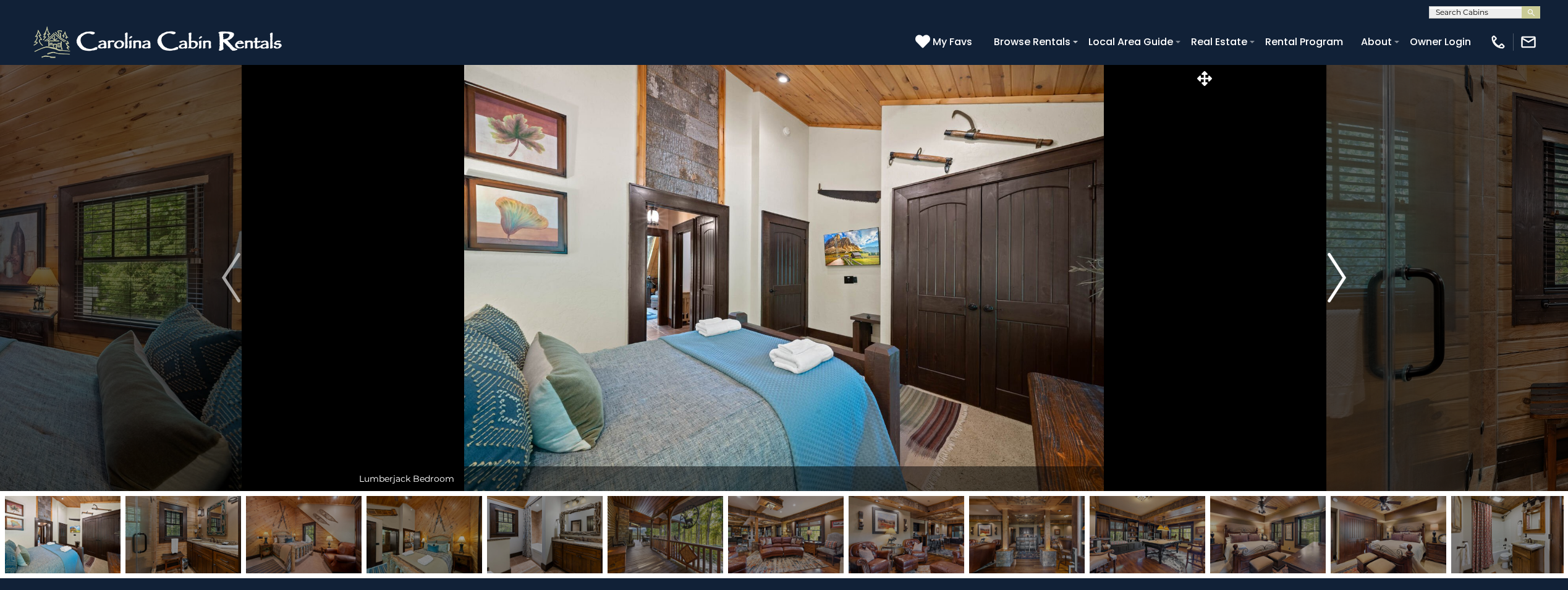
click at [1338, 280] on img "Next" at bounding box center [1337, 277] width 19 height 49
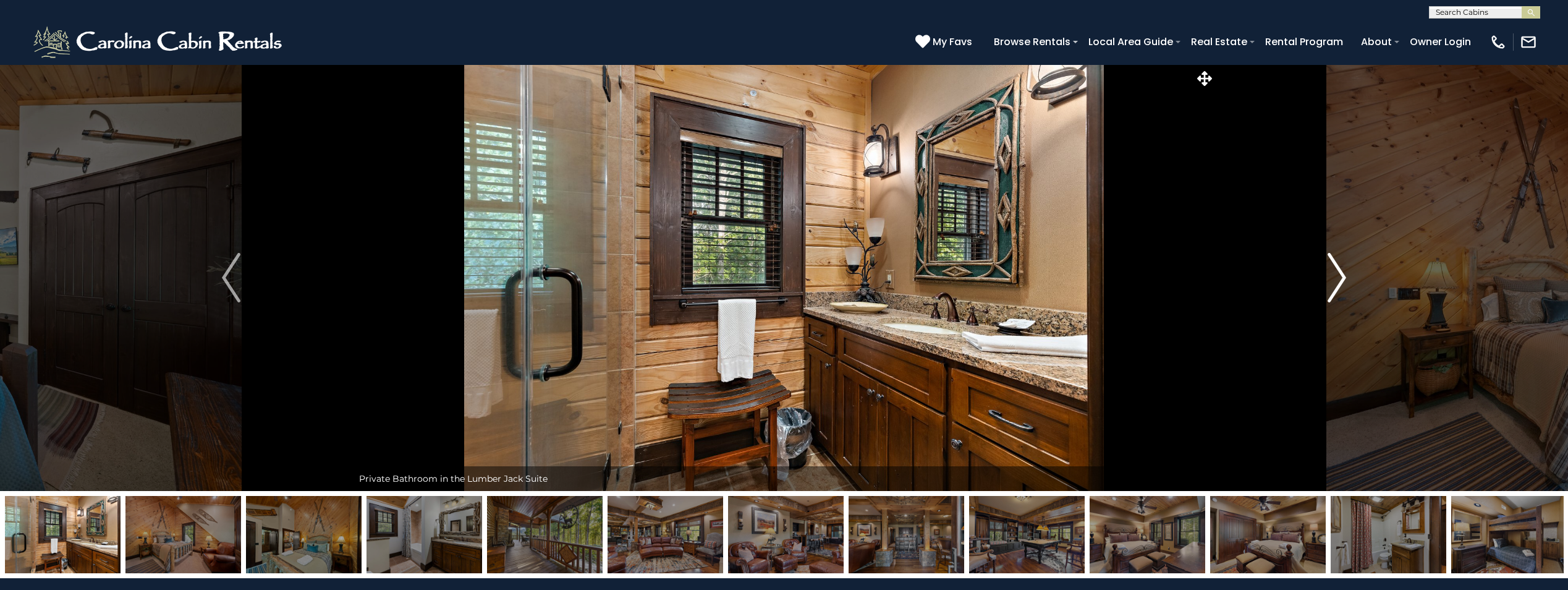
click at [1338, 280] on img "Next" at bounding box center [1337, 277] width 19 height 49
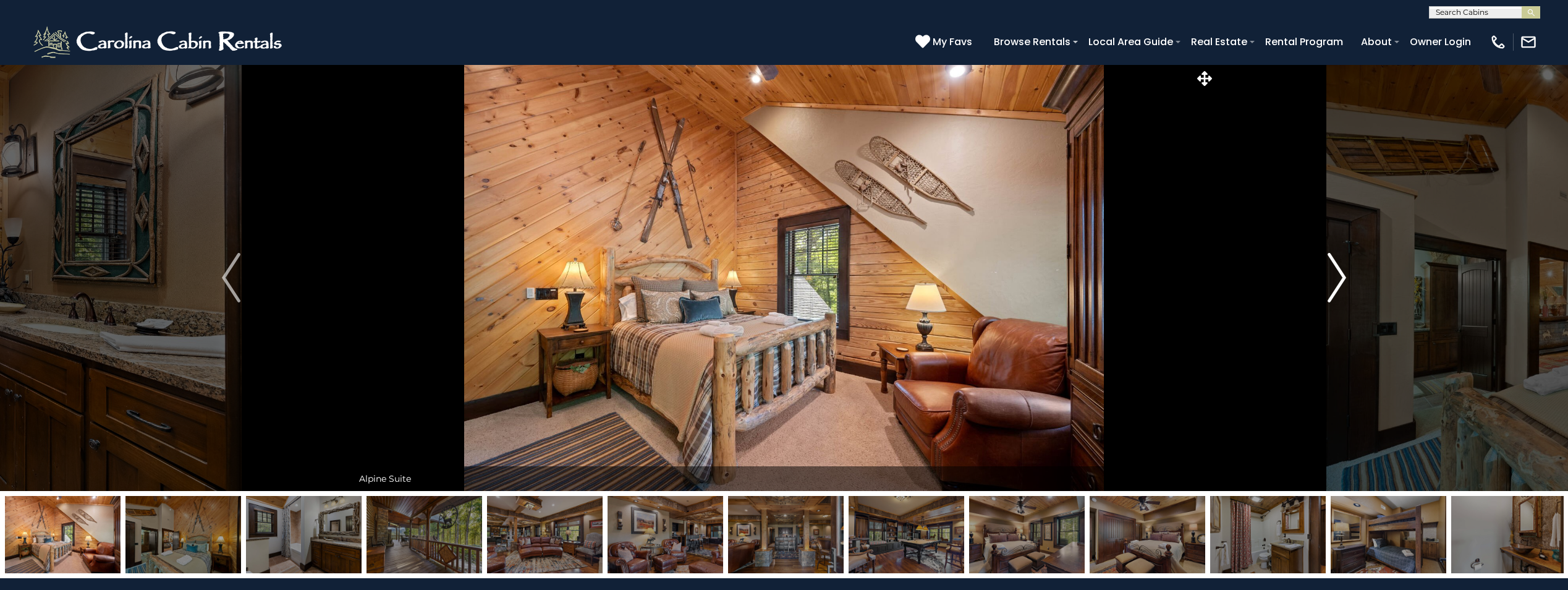
click at [1338, 280] on img "Next" at bounding box center [1337, 277] width 19 height 49
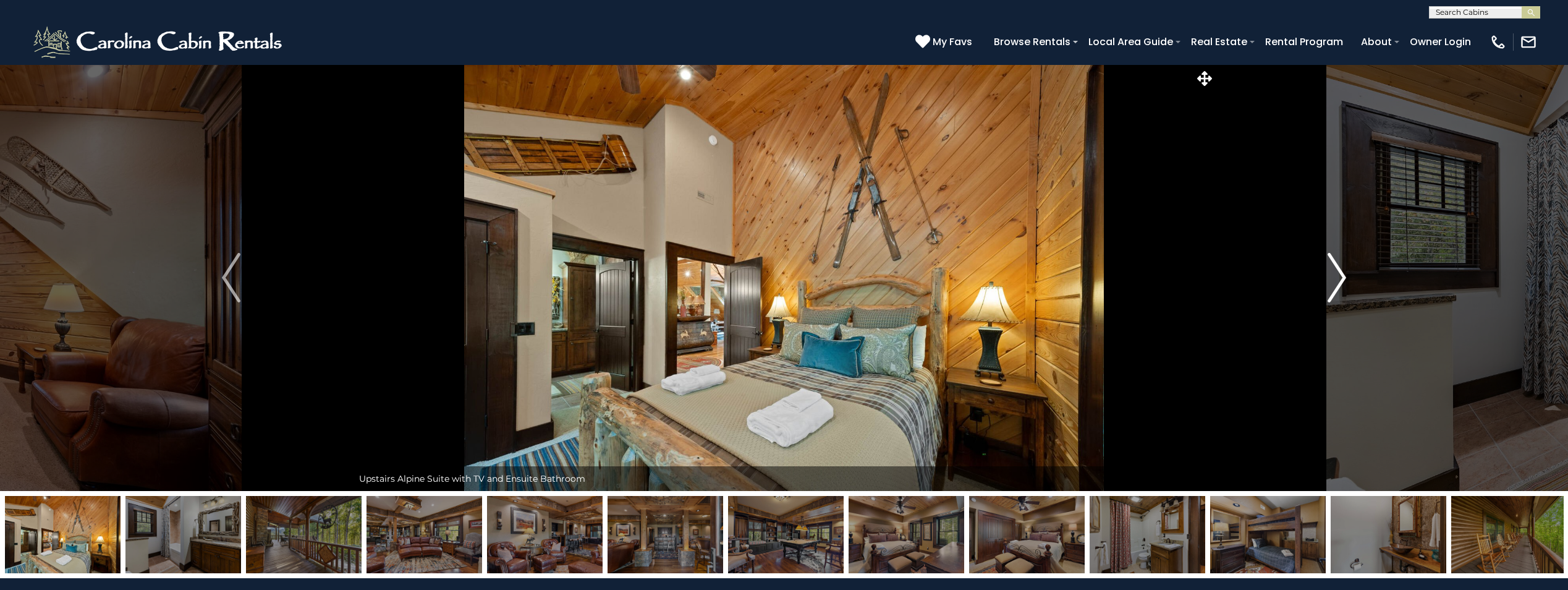
click at [1338, 280] on img "Next" at bounding box center [1337, 277] width 19 height 49
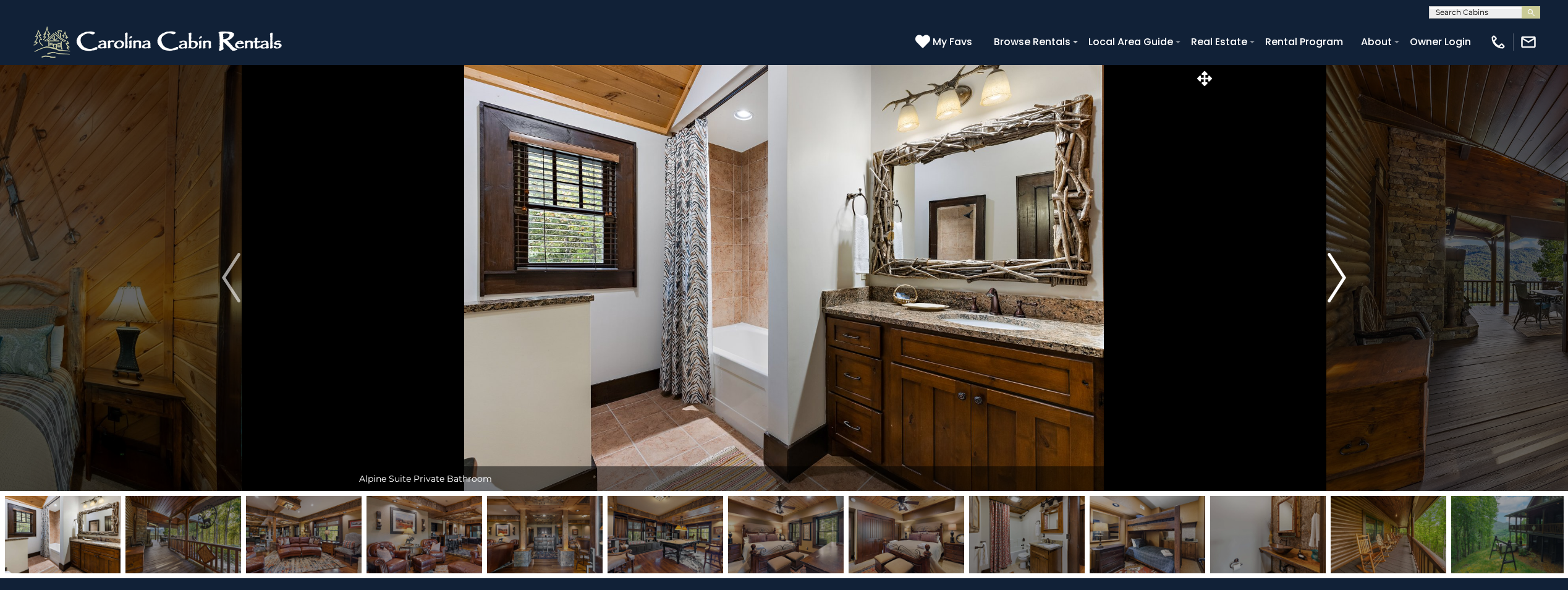
click at [1338, 280] on img "Next" at bounding box center [1337, 277] width 19 height 49
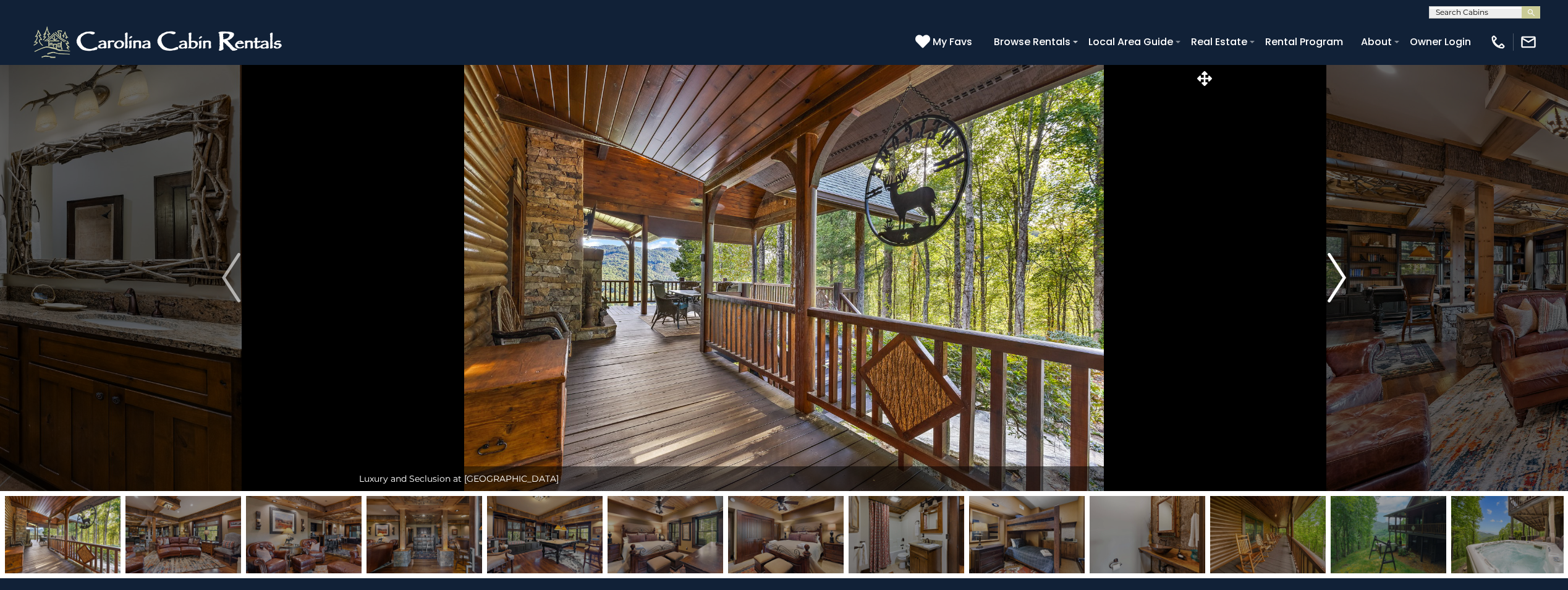
click at [1338, 280] on img "Next" at bounding box center [1337, 277] width 19 height 49
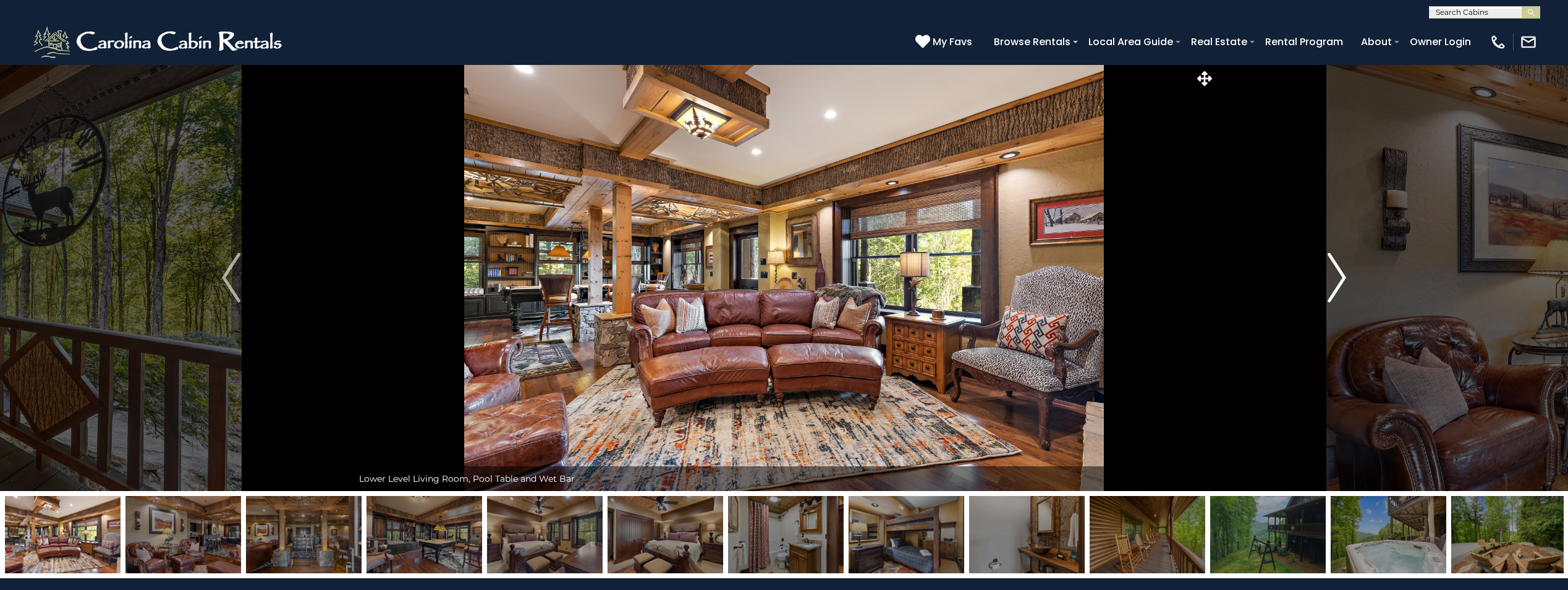
click at [1338, 280] on img "Next" at bounding box center [1337, 277] width 19 height 49
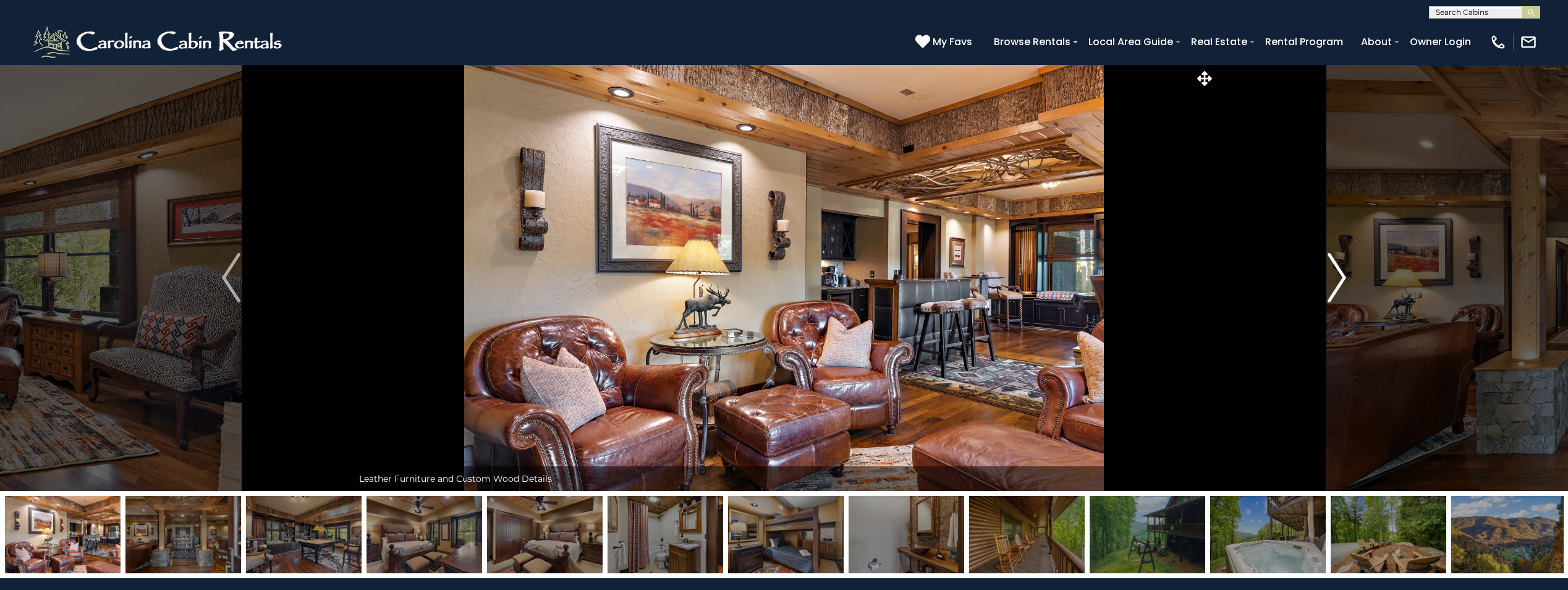
click at [1338, 280] on img "Next" at bounding box center [1337, 277] width 19 height 49
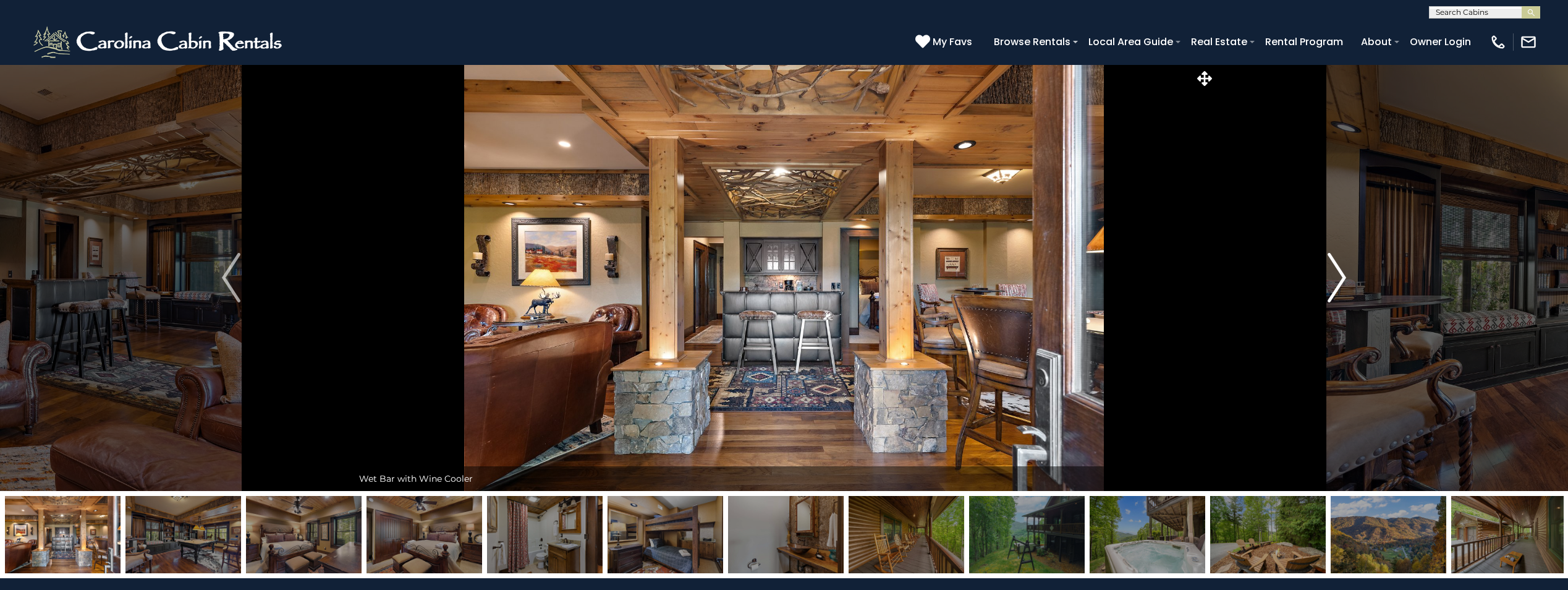
click at [1338, 280] on img "Next" at bounding box center [1337, 277] width 19 height 49
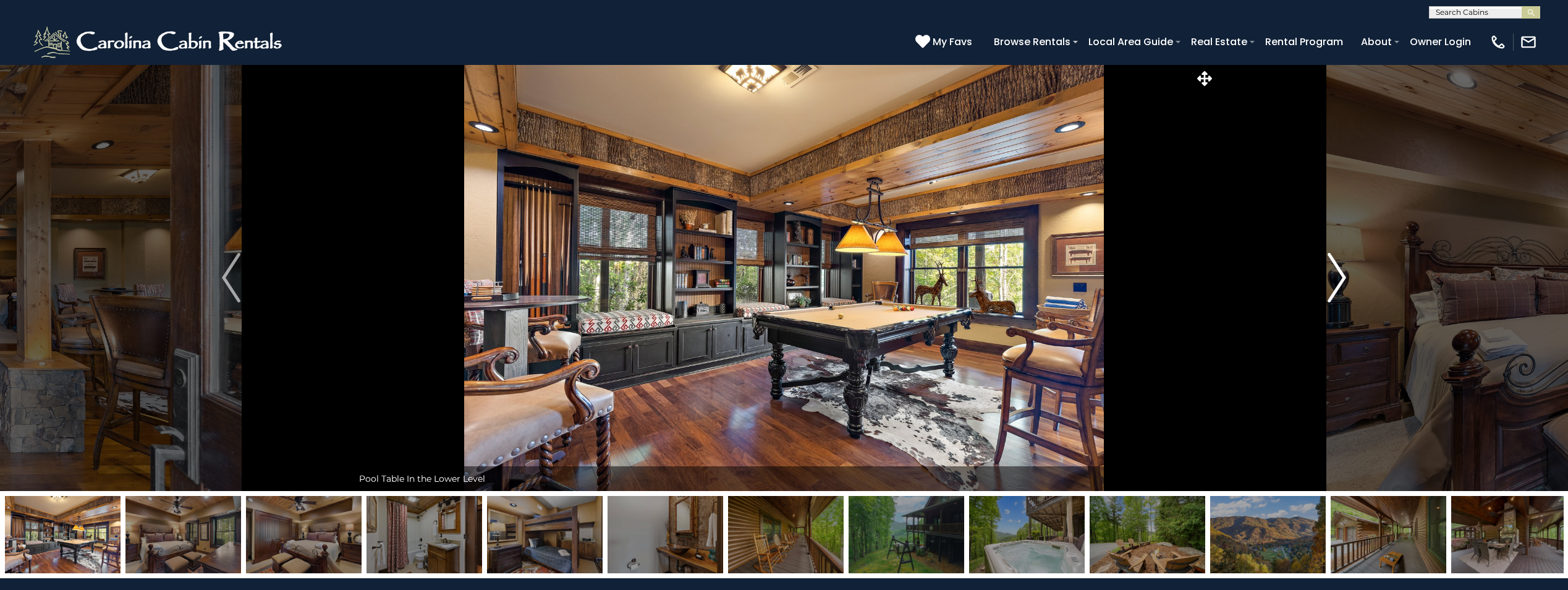
click at [1338, 280] on img "Next" at bounding box center [1337, 277] width 19 height 49
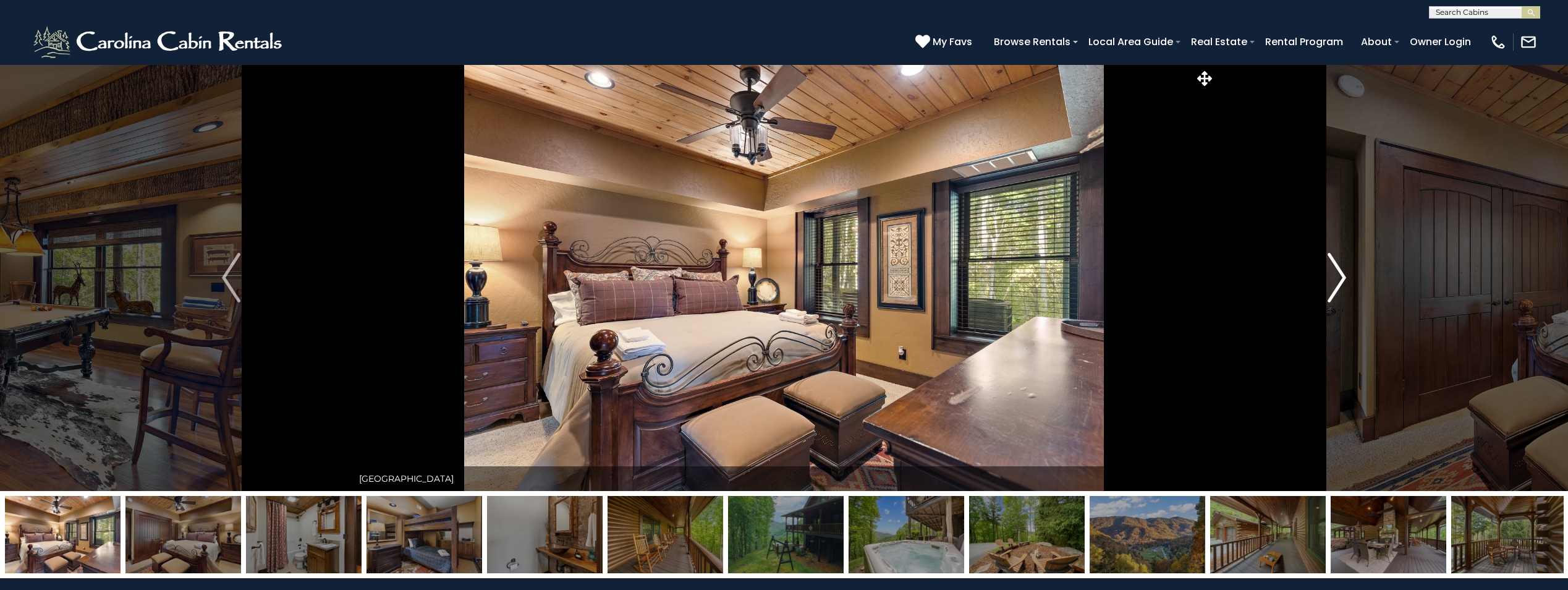
click at [1338, 280] on img "Next" at bounding box center [1337, 277] width 19 height 49
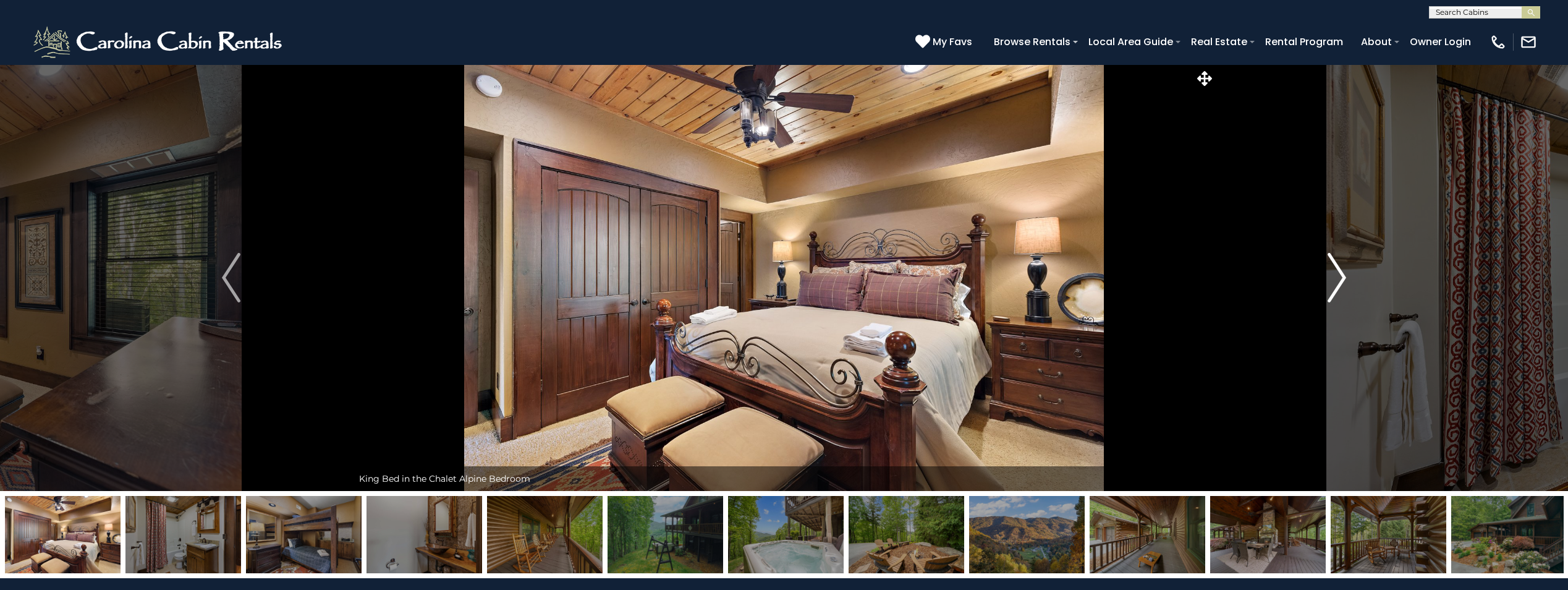
click at [1338, 280] on img "Next" at bounding box center [1337, 277] width 19 height 49
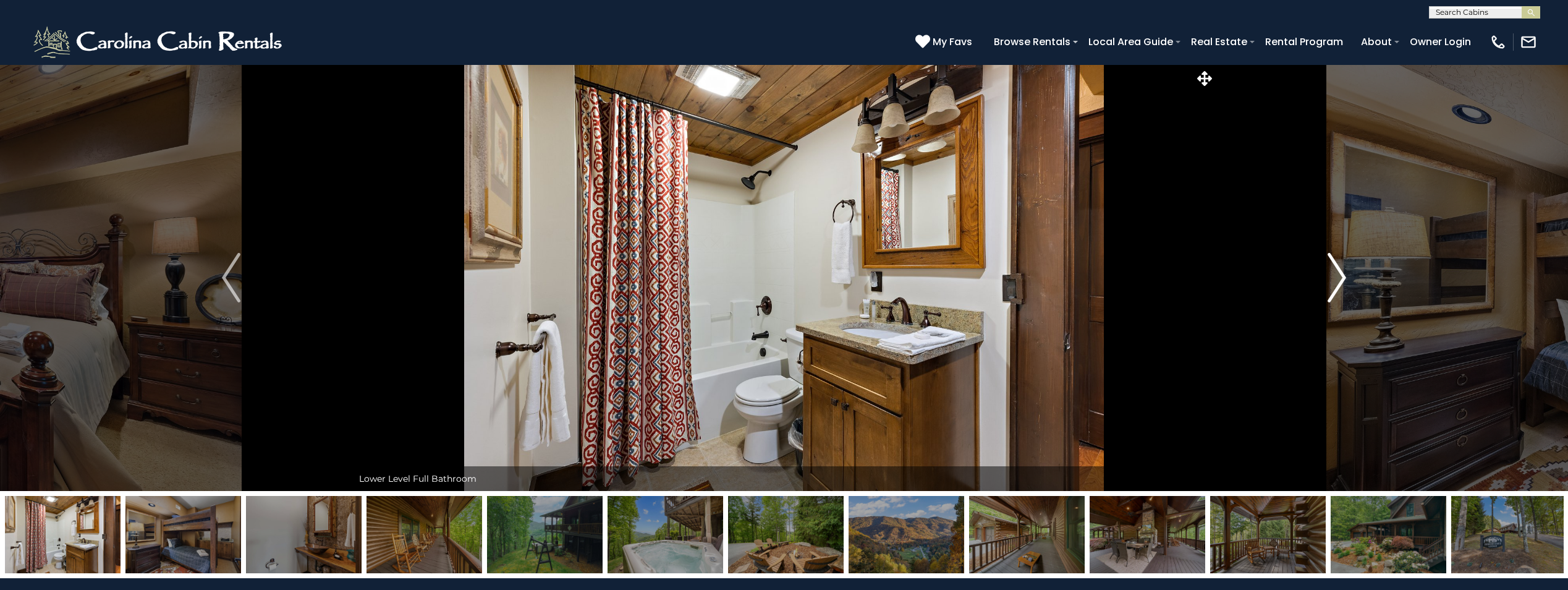
click at [1338, 280] on img "Next" at bounding box center [1337, 277] width 19 height 49
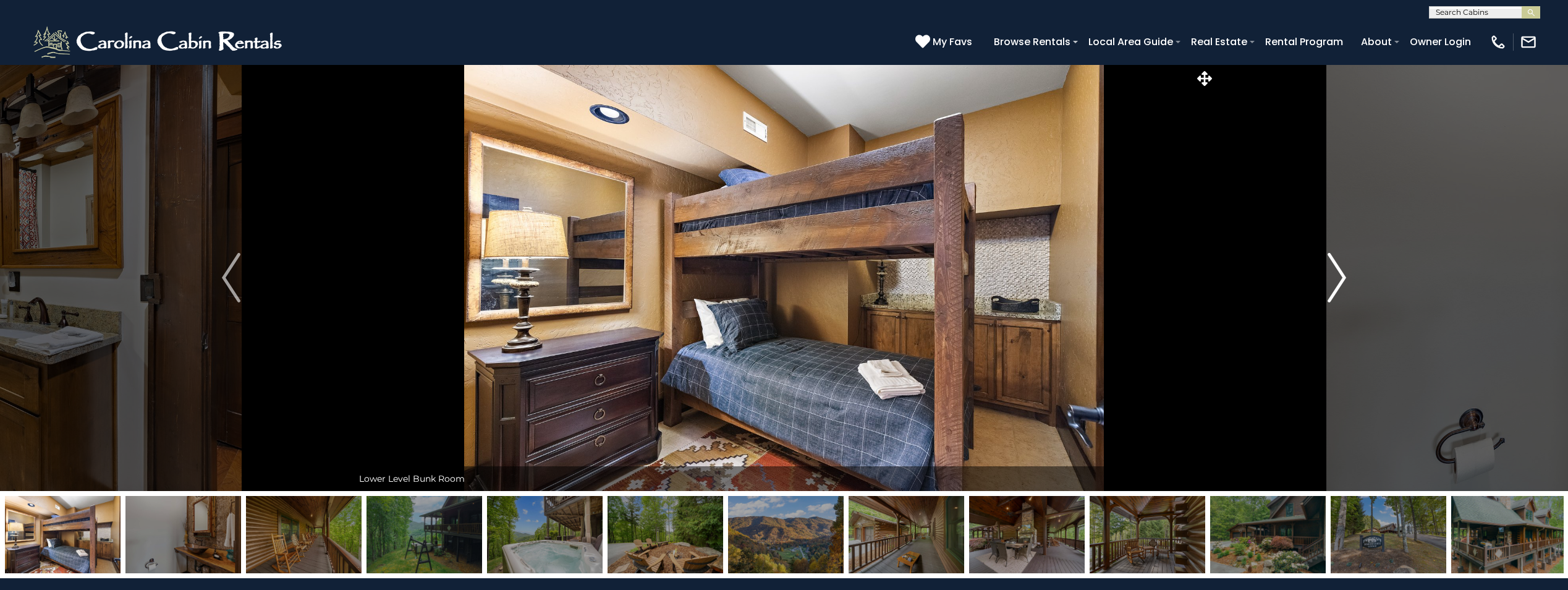
click at [1338, 280] on img "Next" at bounding box center [1337, 277] width 19 height 49
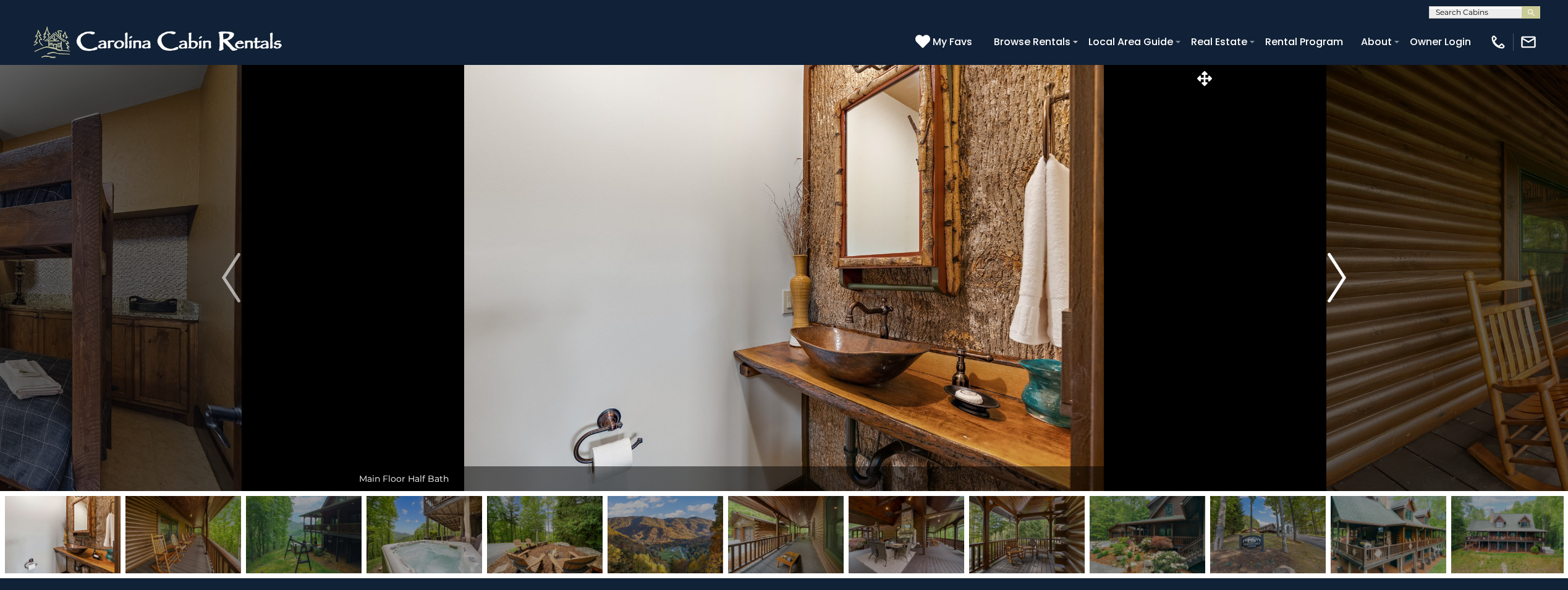
click at [1338, 280] on img "Next" at bounding box center [1337, 277] width 19 height 49
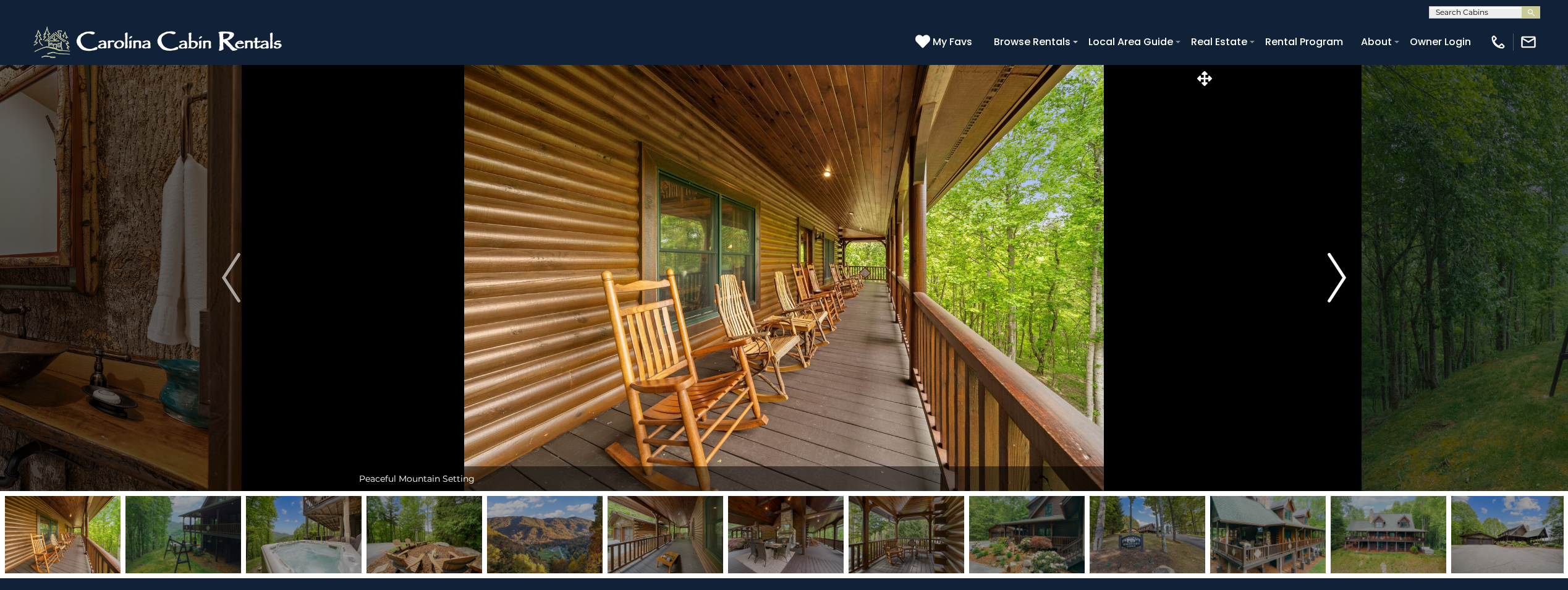
click at [1338, 280] on img "Next" at bounding box center [1337, 277] width 19 height 49
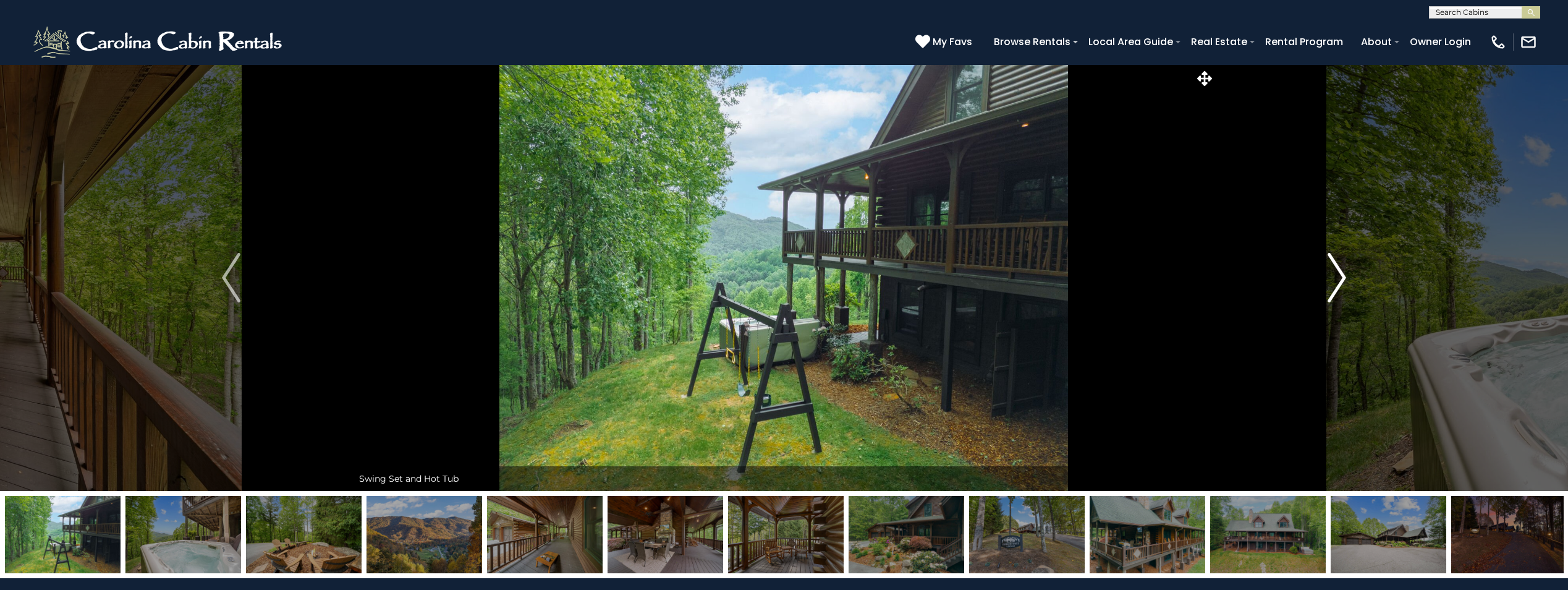
click at [1338, 280] on img "Next" at bounding box center [1337, 277] width 19 height 49
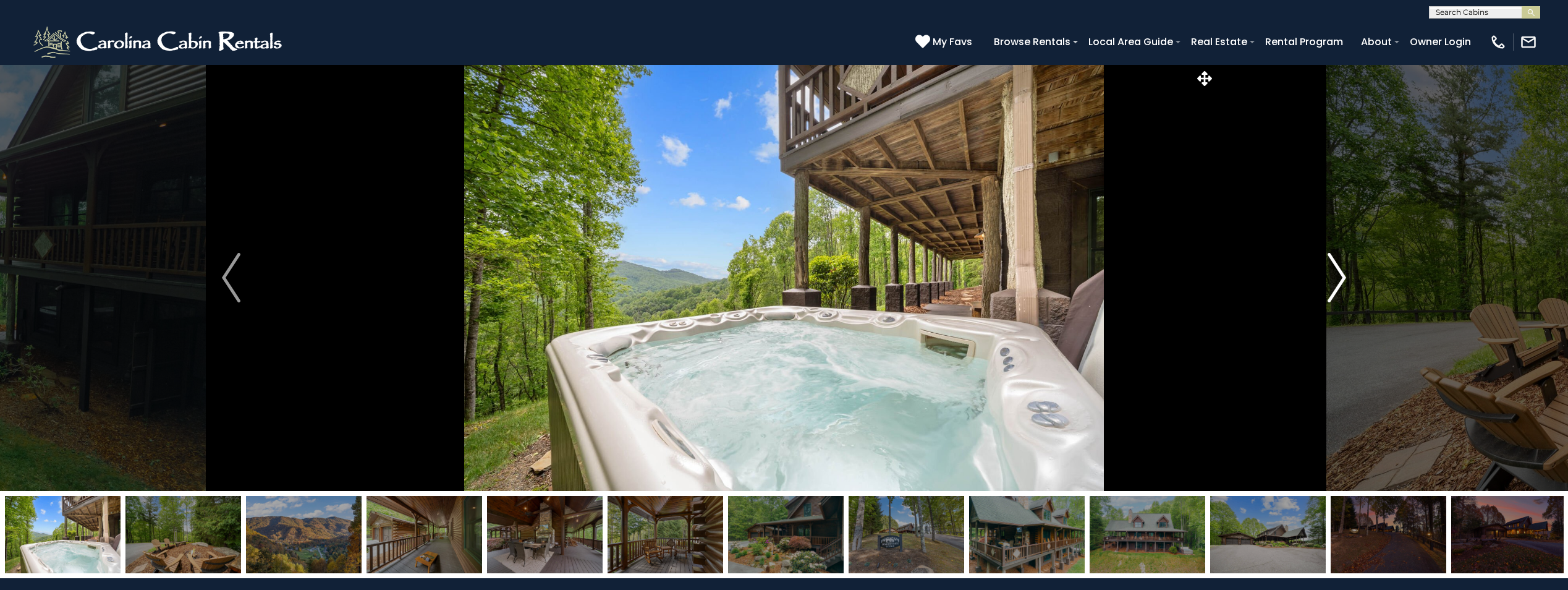
click at [1338, 280] on img "Next" at bounding box center [1337, 277] width 19 height 49
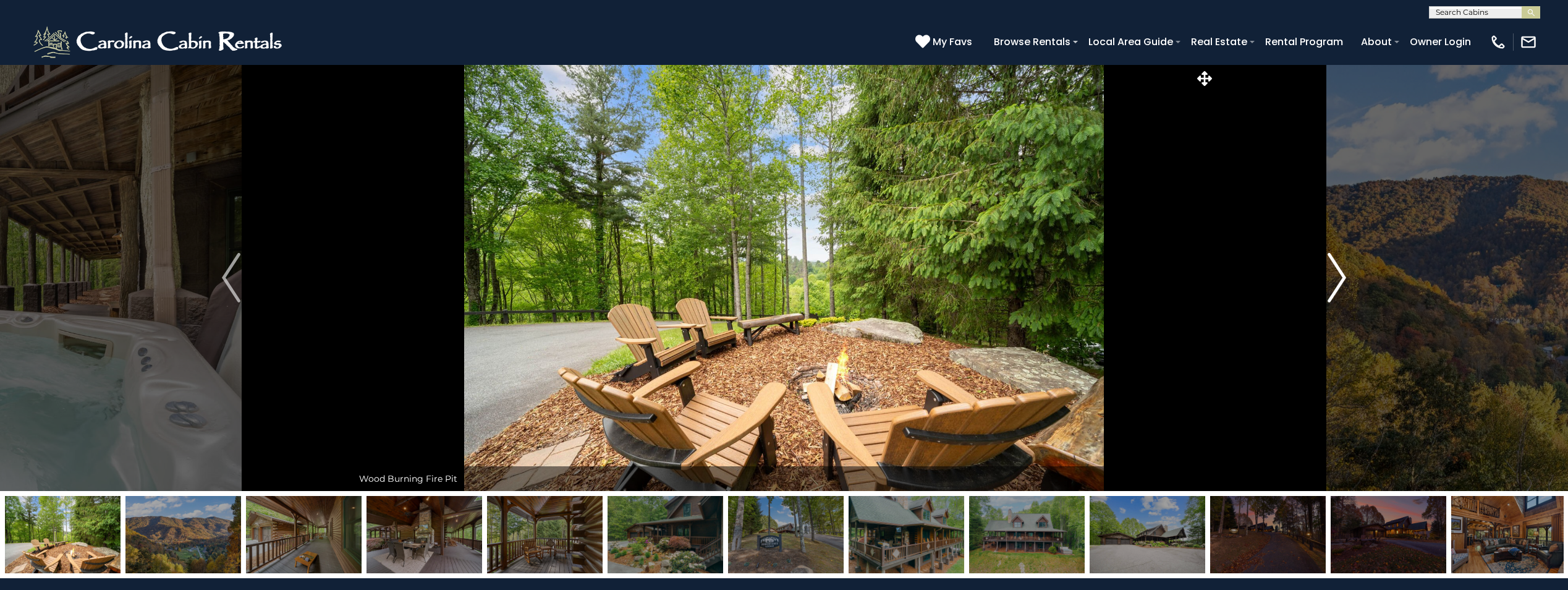
click at [1338, 280] on img "Next" at bounding box center [1337, 277] width 19 height 49
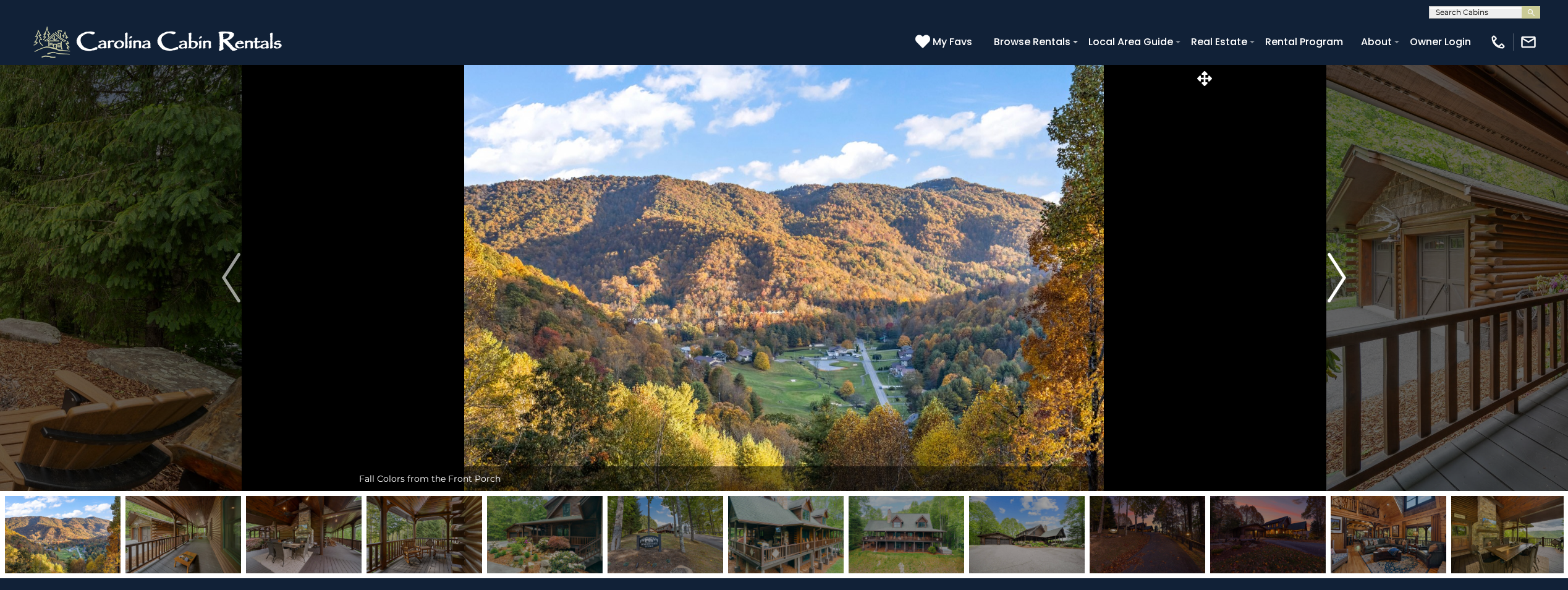
click at [1338, 280] on img "Next" at bounding box center [1337, 277] width 19 height 49
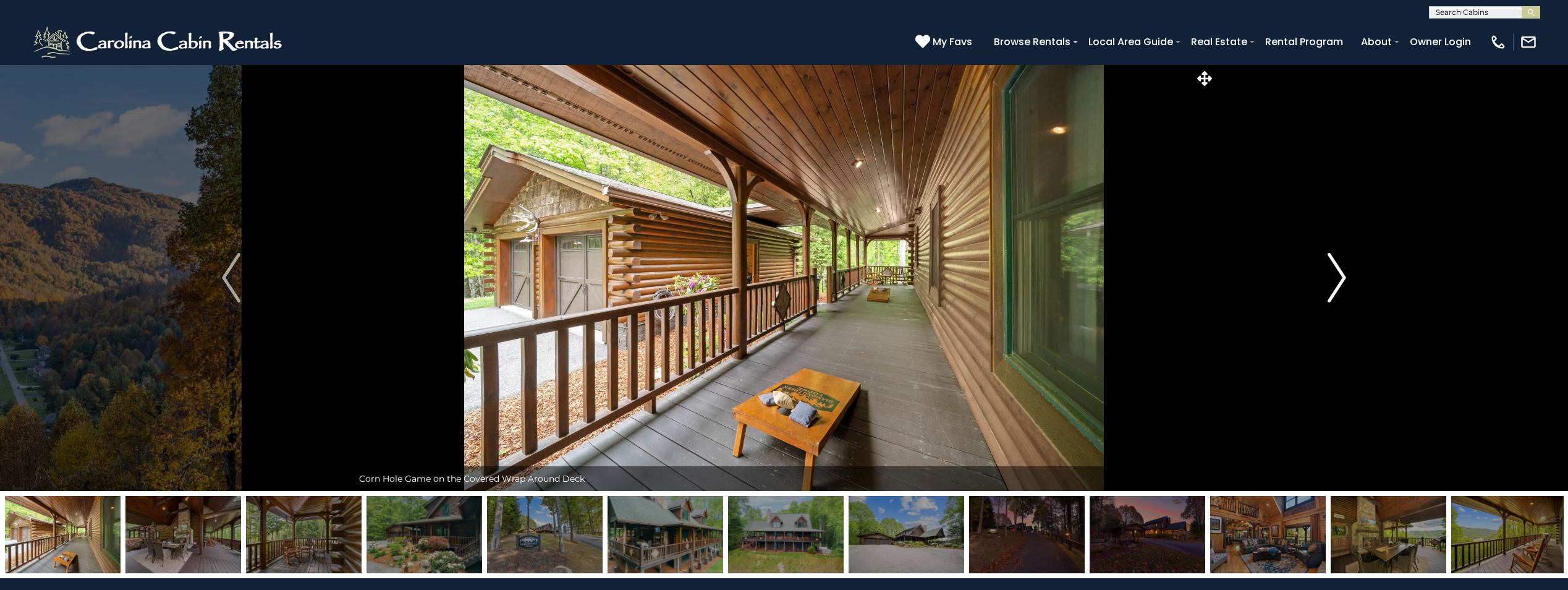
click at [1338, 280] on img "Next" at bounding box center [1337, 277] width 19 height 49
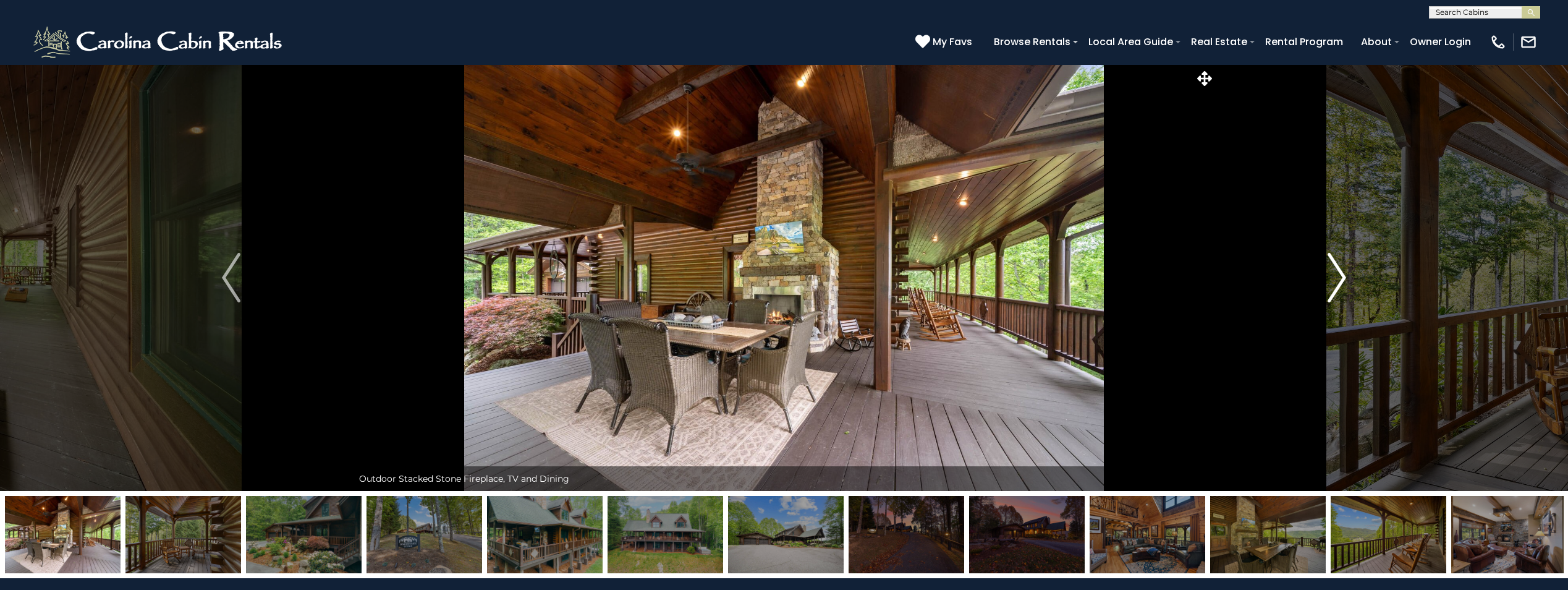
click at [1338, 280] on img "Next" at bounding box center [1337, 277] width 19 height 49
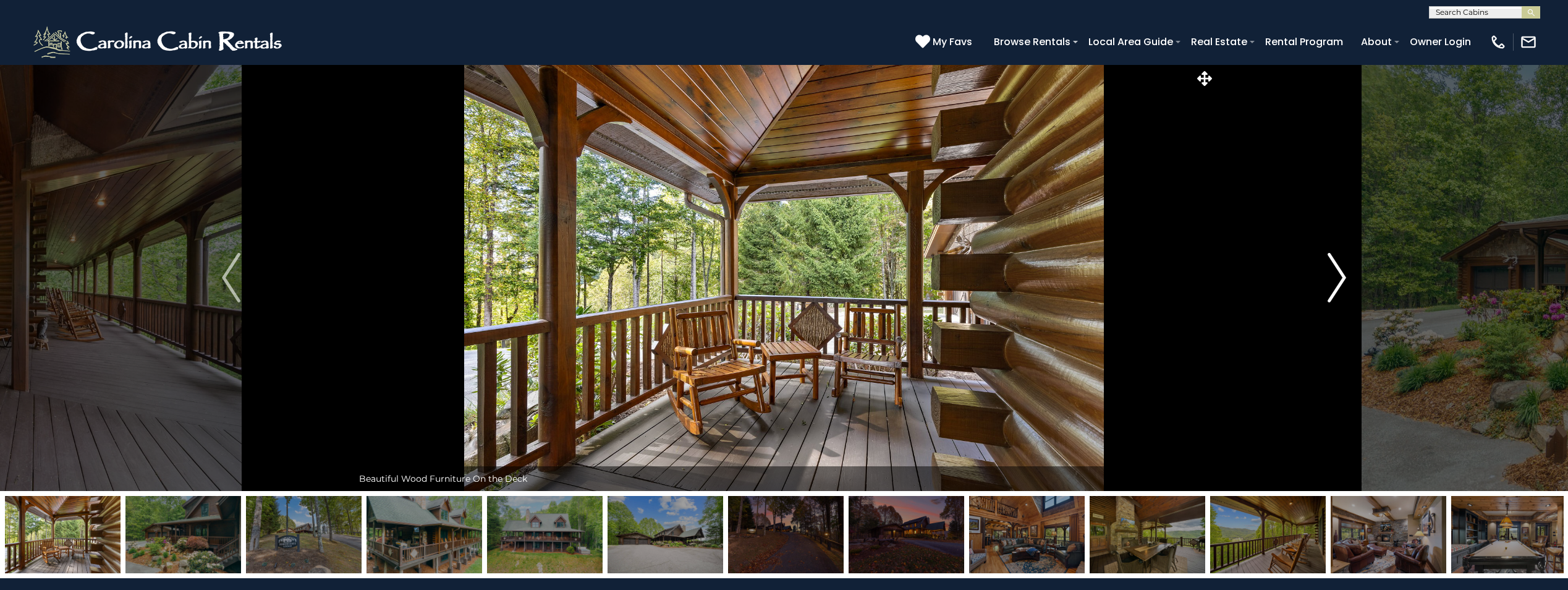
click at [1338, 280] on img "Next" at bounding box center [1337, 277] width 19 height 49
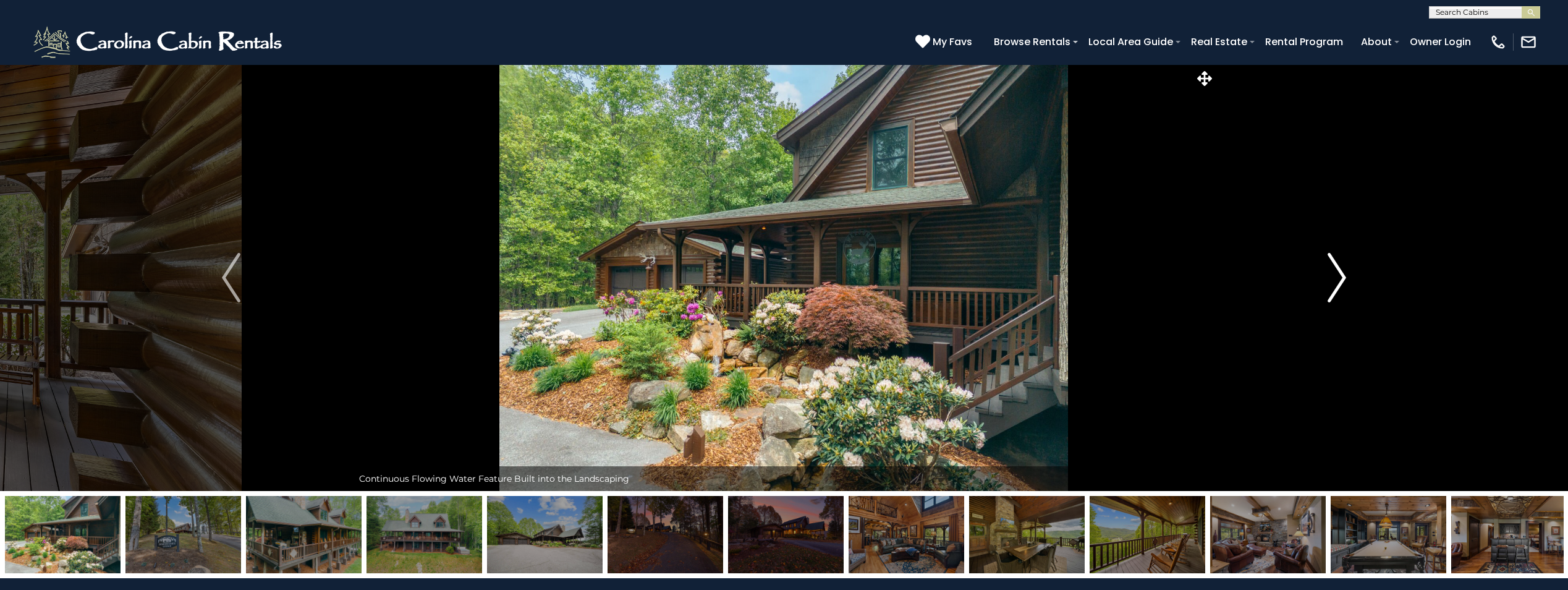
click at [1338, 280] on img "Next" at bounding box center [1337, 277] width 19 height 49
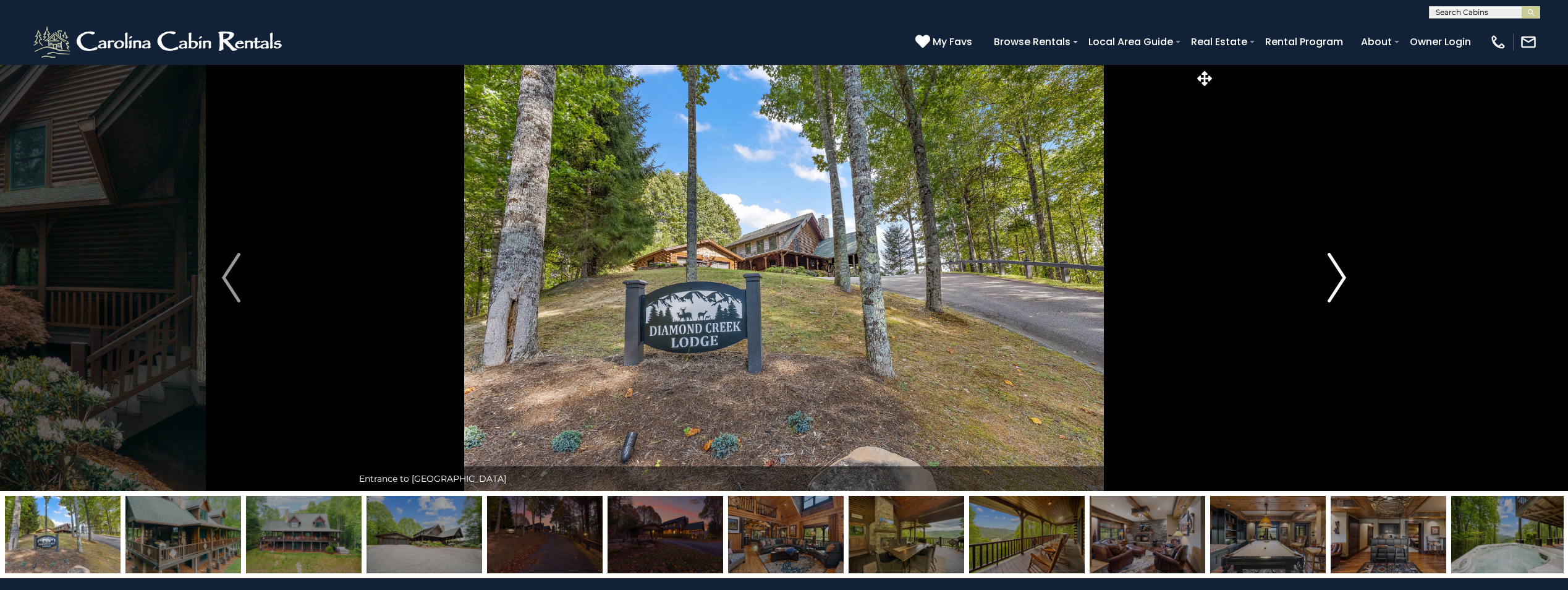
click at [1338, 280] on img "Next" at bounding box center [1337, 277] width 19 height 49
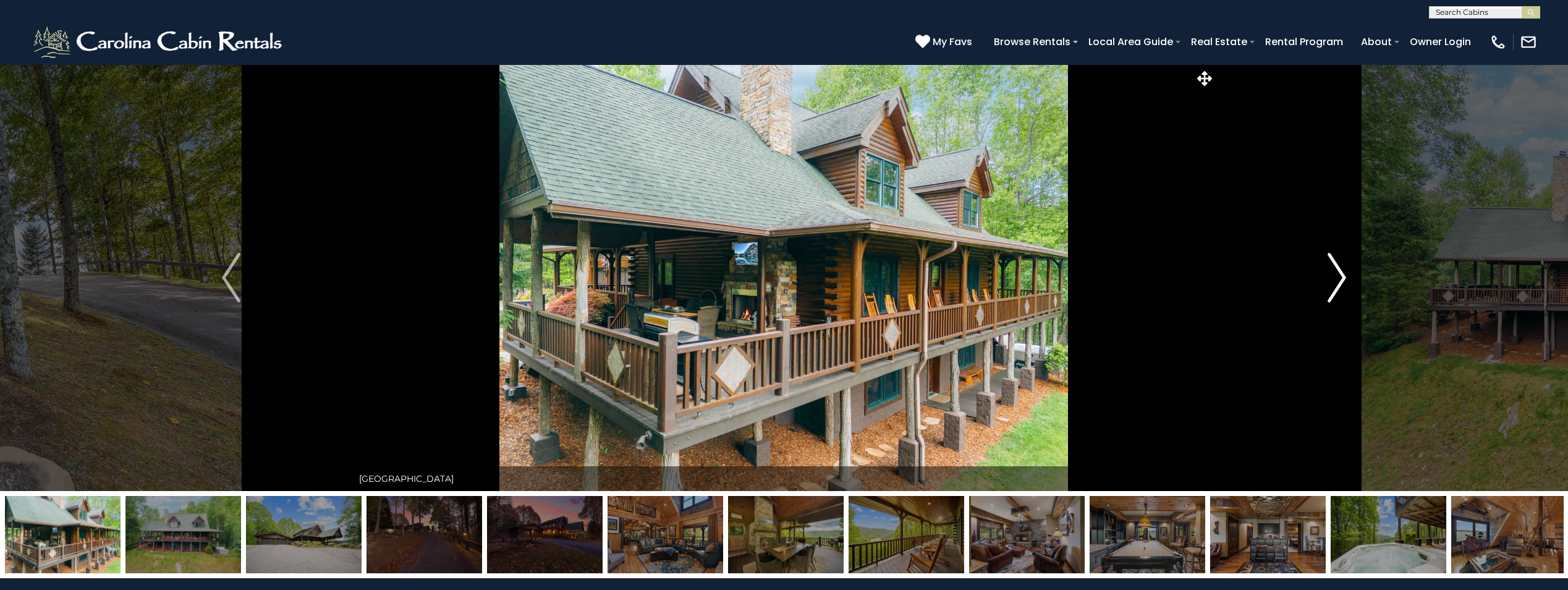
click at [1338, 280] on img "Next" at bounding box center [1337, 277] width 19 height 49
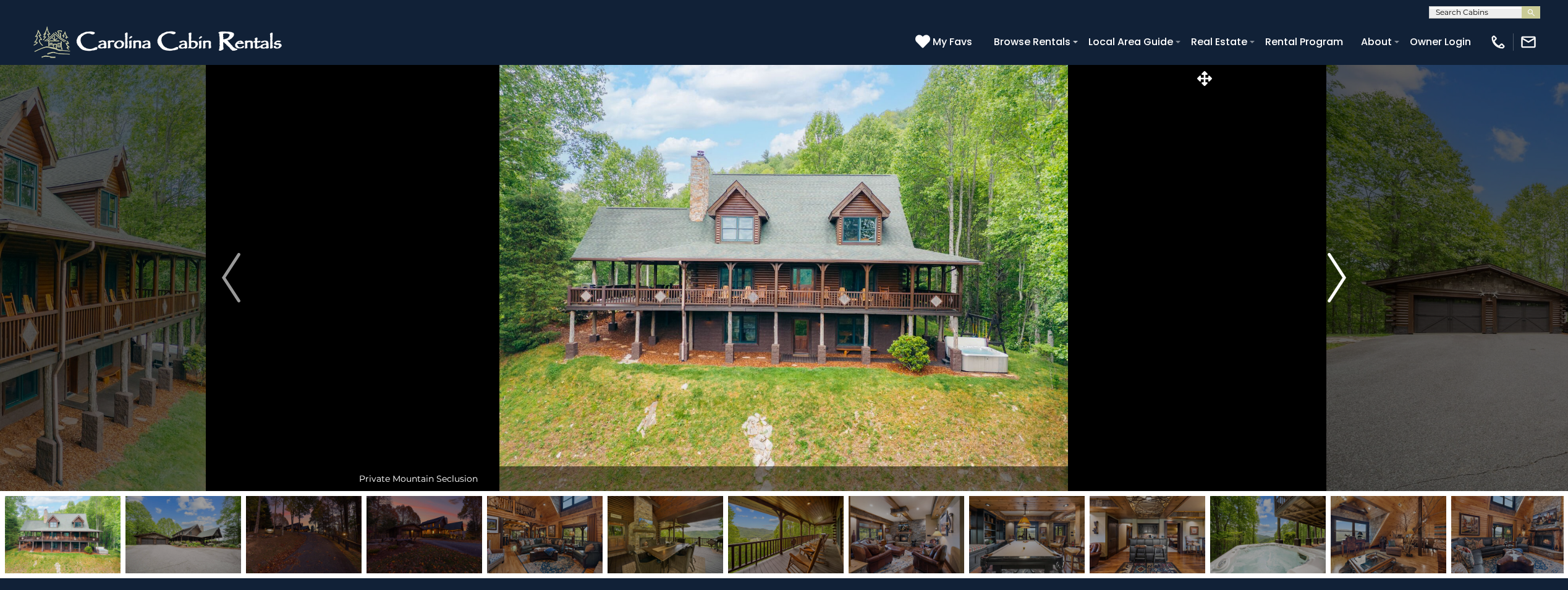
click at [1338, 280] on img "Next" at bounding box center [1337, 277] width 19 height 49
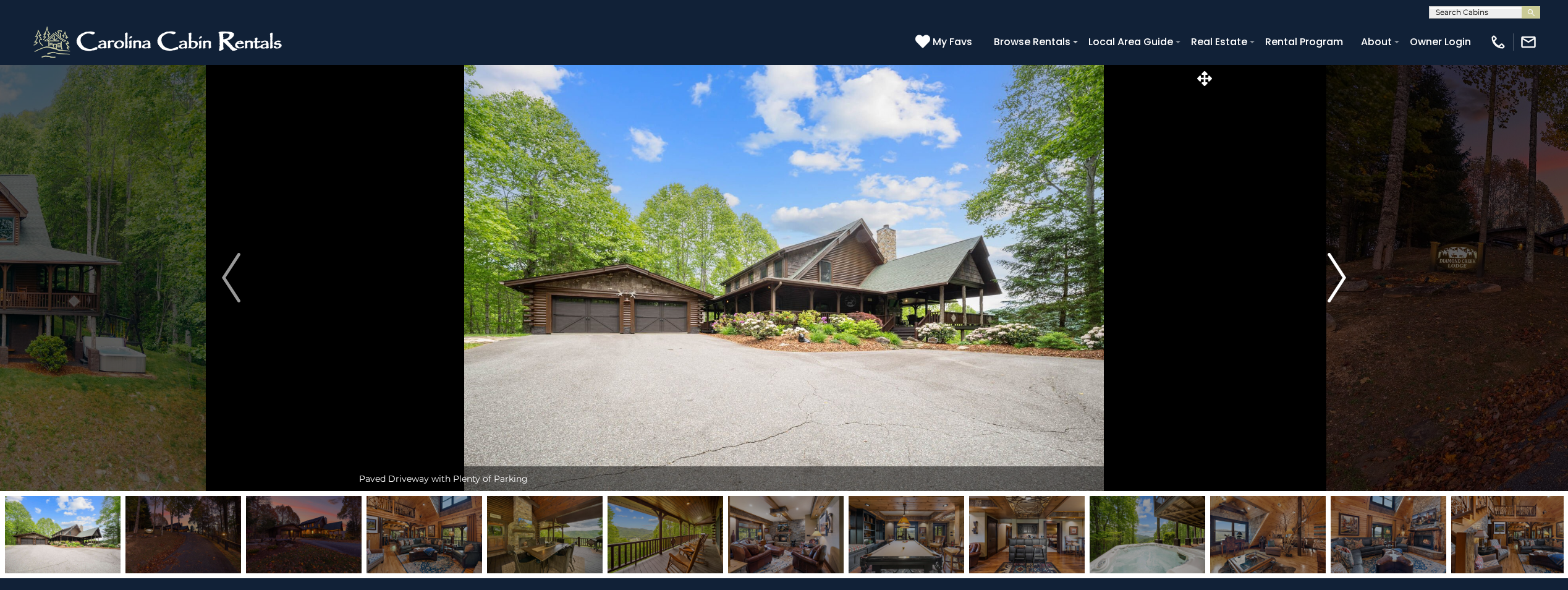
click at [1338, 280] on img "Next" at bounding box center [1337, 277] width 19 height 49
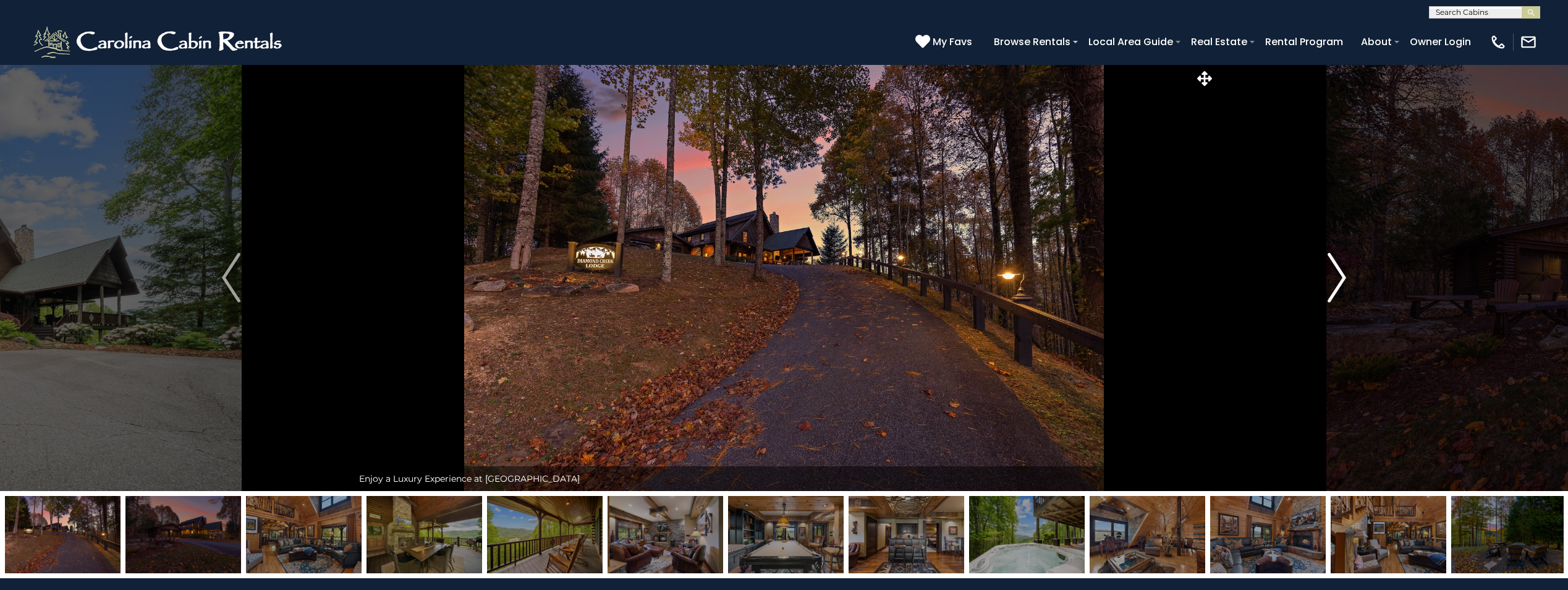
click at [1337, 282] on img "Next" at bounding box center [1337, 277] width 19 height 49
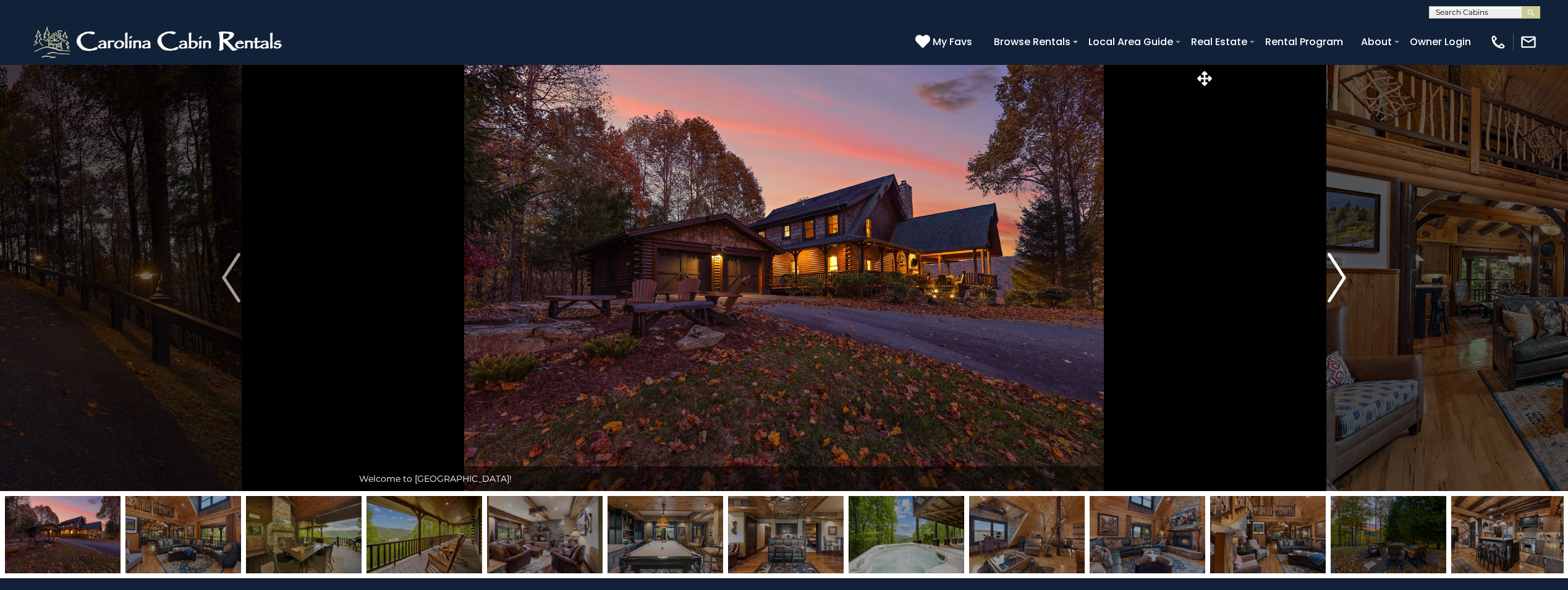
click at [1337, 287] on img "Next" at bounding box center [1337, 277] width 19 height 49
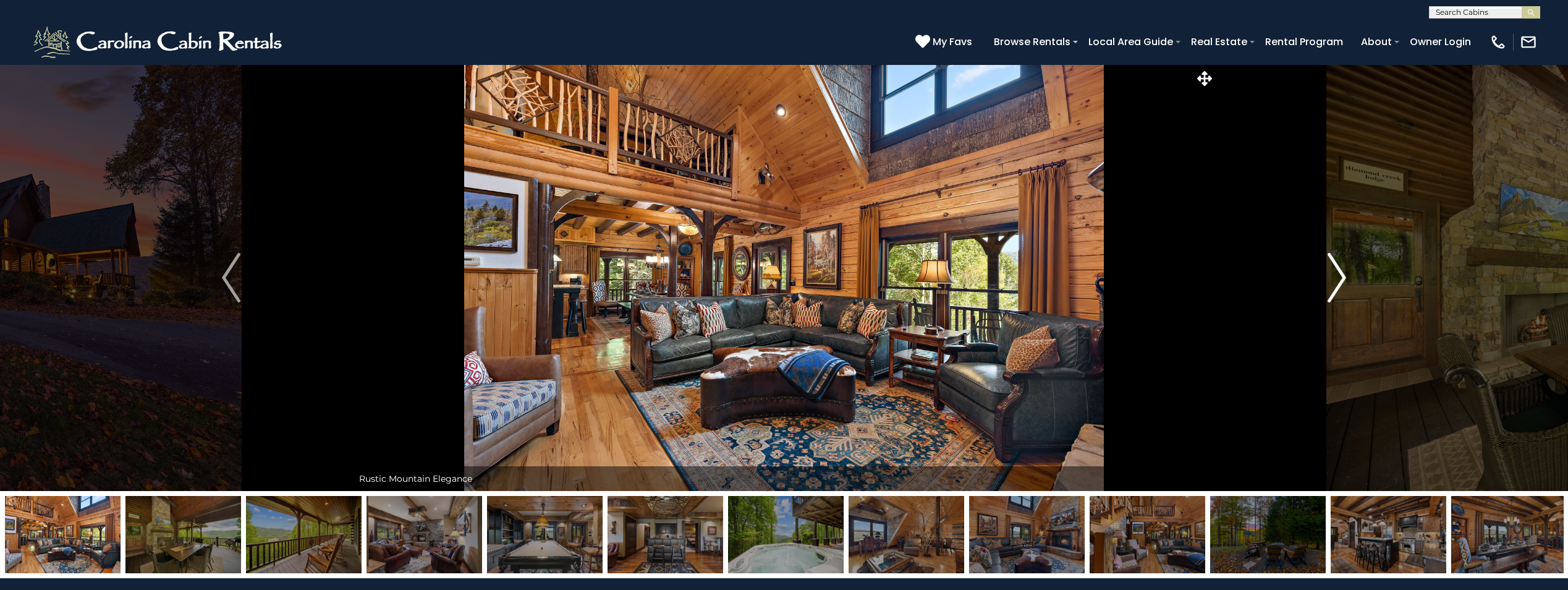
click at [1337, 289] on img "Next" at bounding box center [1337, 277] width 19 height 49
